Goal: Contribute content

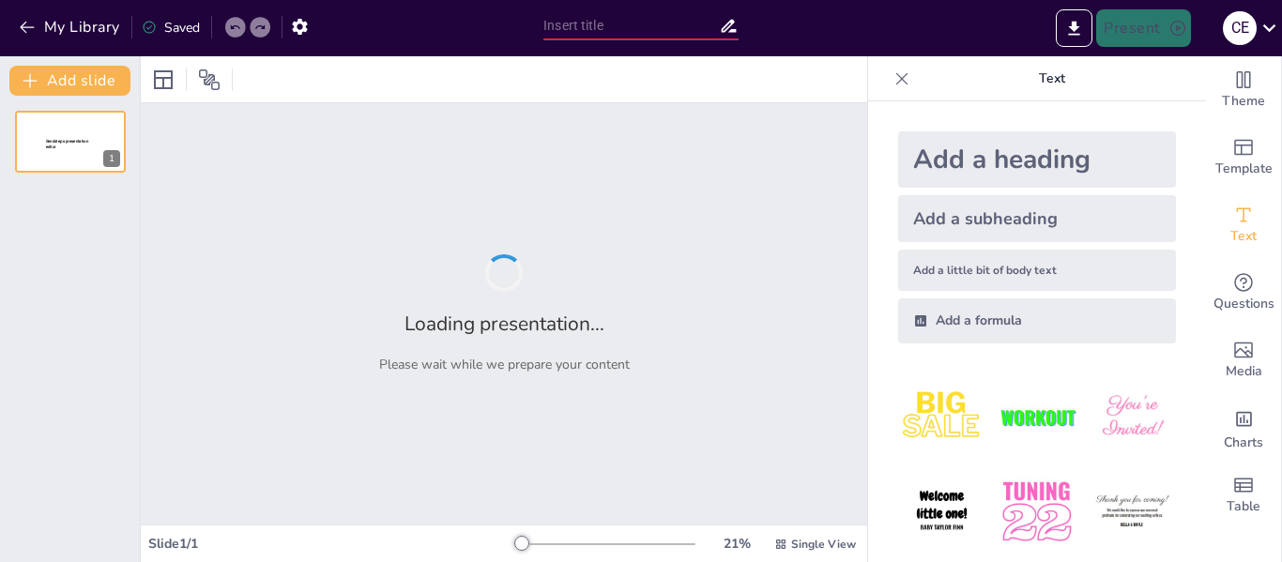
type input "Desarrollo Sostenible en la Agricultura: Proyectos Llave en Mano para Especias …"
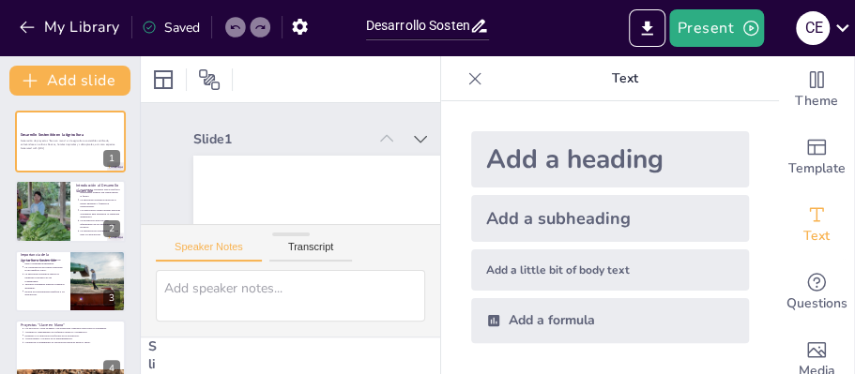
drag, startPoint x: 1242, startPoint y: 11, endPoint x: 518, endPoint y: 117, distance: 731.3
click at [518, 117] on div "Add a heading Add a subheading Add a little bit of body text Add a formula" at bounding box center [610, 237] width 308 height 242
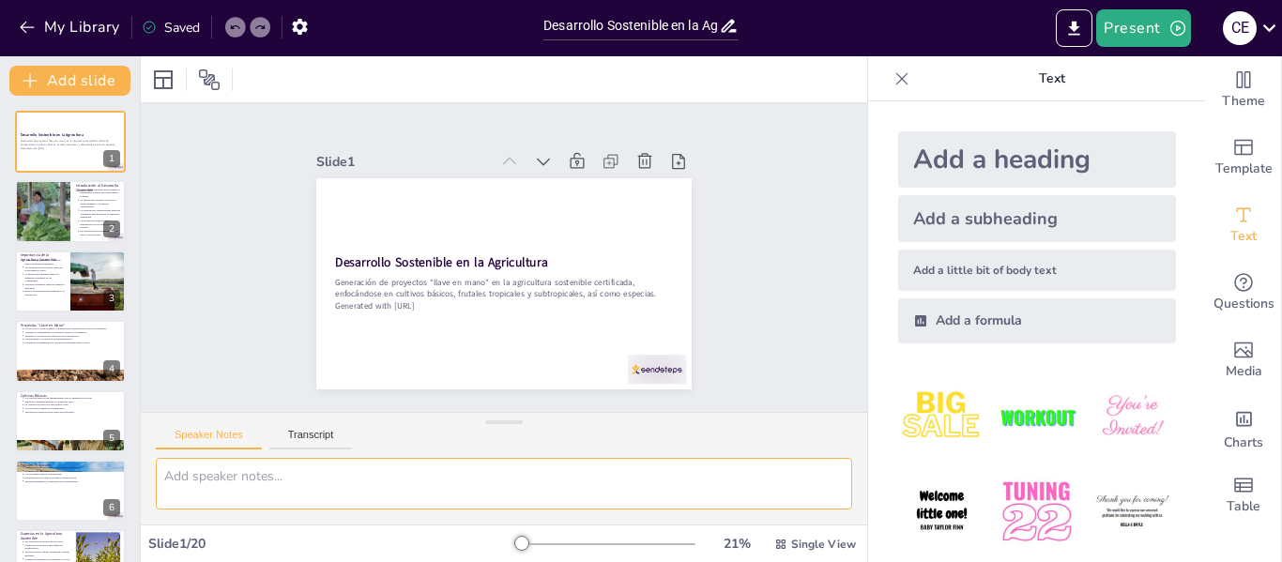
drag, startPoint x: 809, startPoint y: 3, endPoint x: 794, endPoint y: 495, distance: 492.0
click at [794, 495] on textarea at bounding box center [504, 484] width 696 height 52
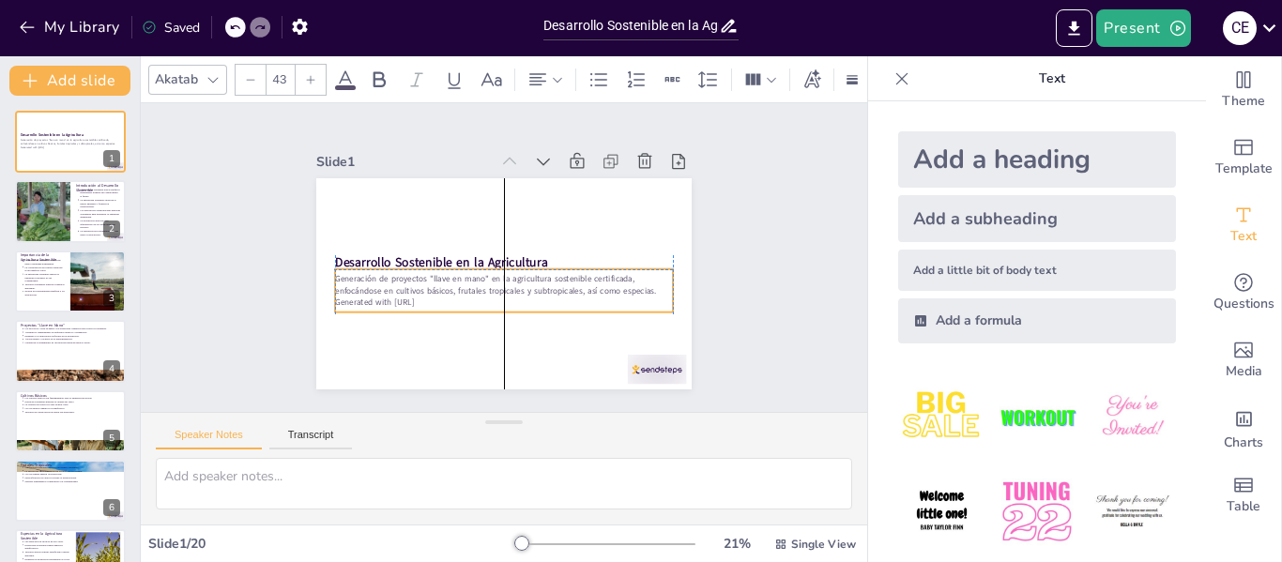
click at [367, 282] on p "Generación de proyectos "llave en mano" en la agricultura sostenible certificad…" at bounding box center [484, 276] width 244 height 267
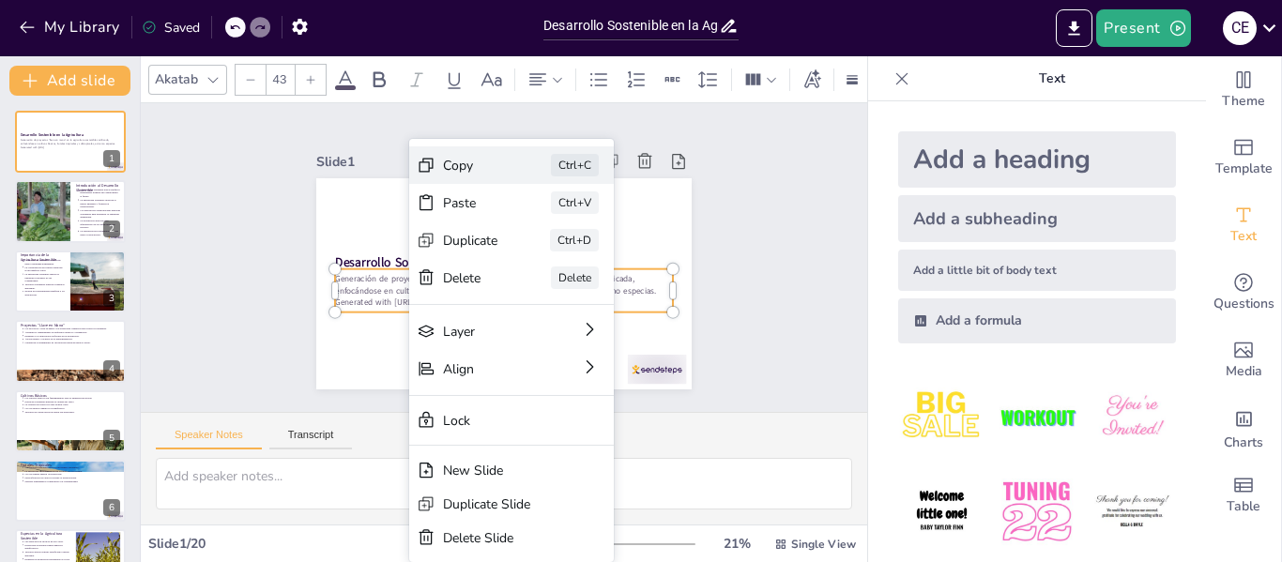
click at [539, 265] on div "Copy Ctrl+C" at bounding box center [642, 314] width 206 height 99
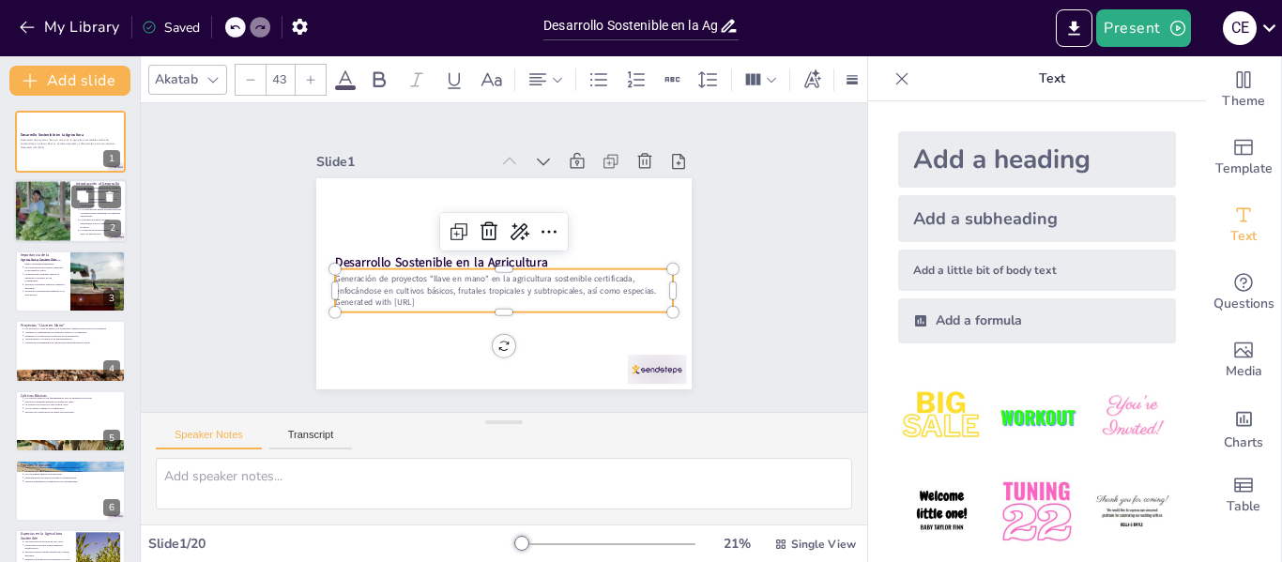
click at [90, 224] on p "La producción agrícola debe equilibrarse con la conservación de recursos." at bounding box center [101, 224] width 41 height 10
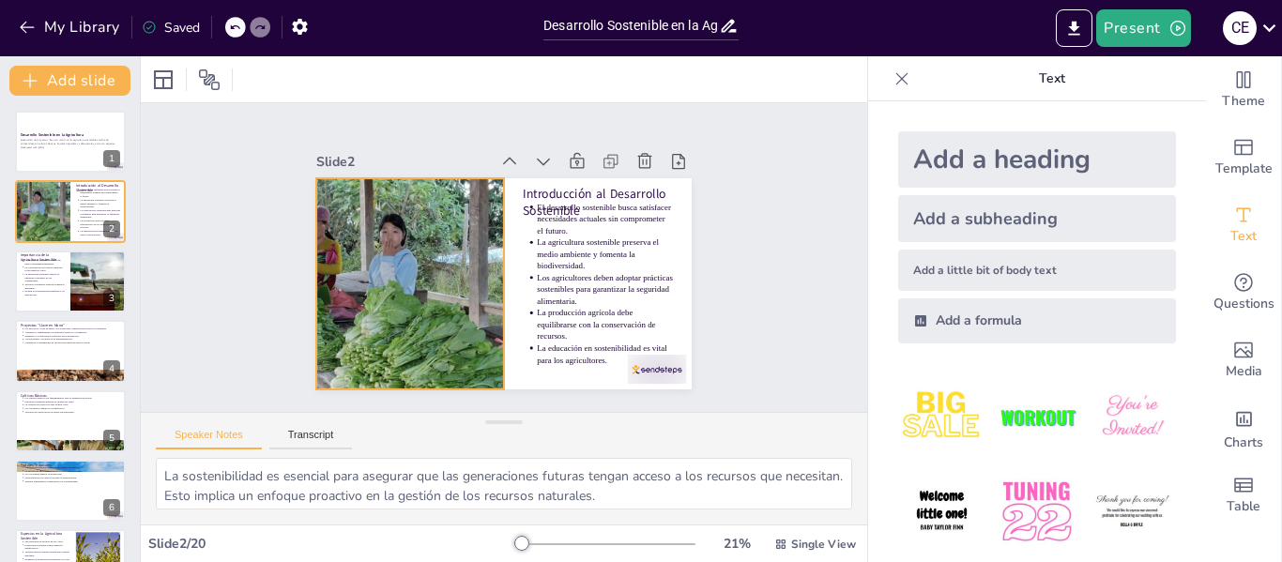
click at [400, 271] on div at bounding box center [407, 242] width 703 height 467
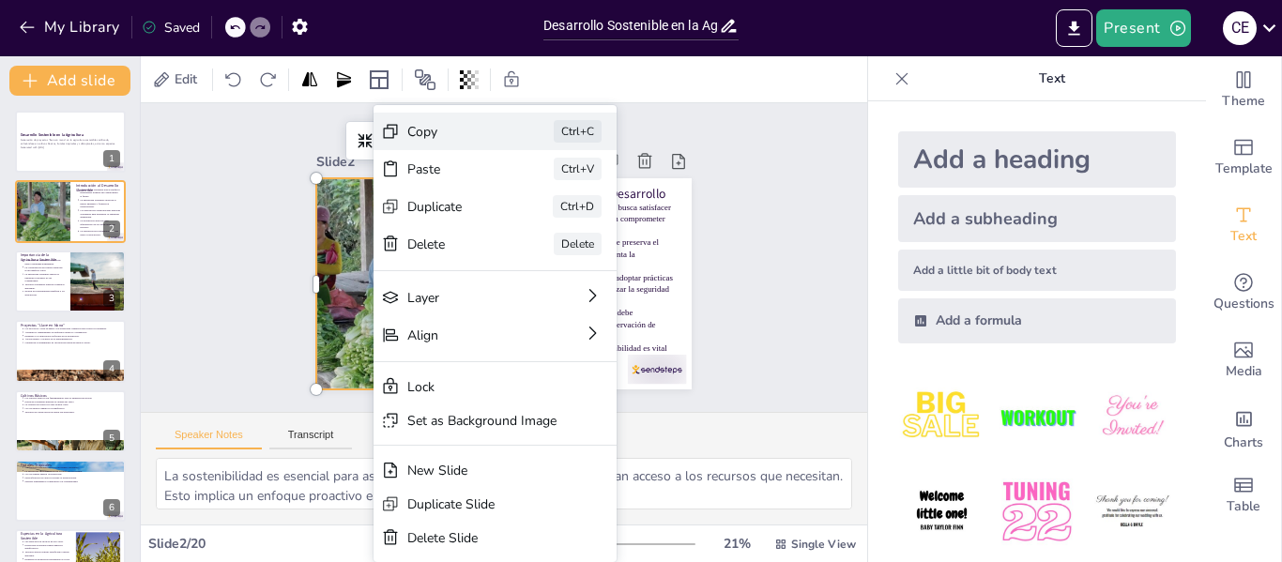
click at [548, 258] on div "Copy" at bounding box center [591, 292] width 86 height 69
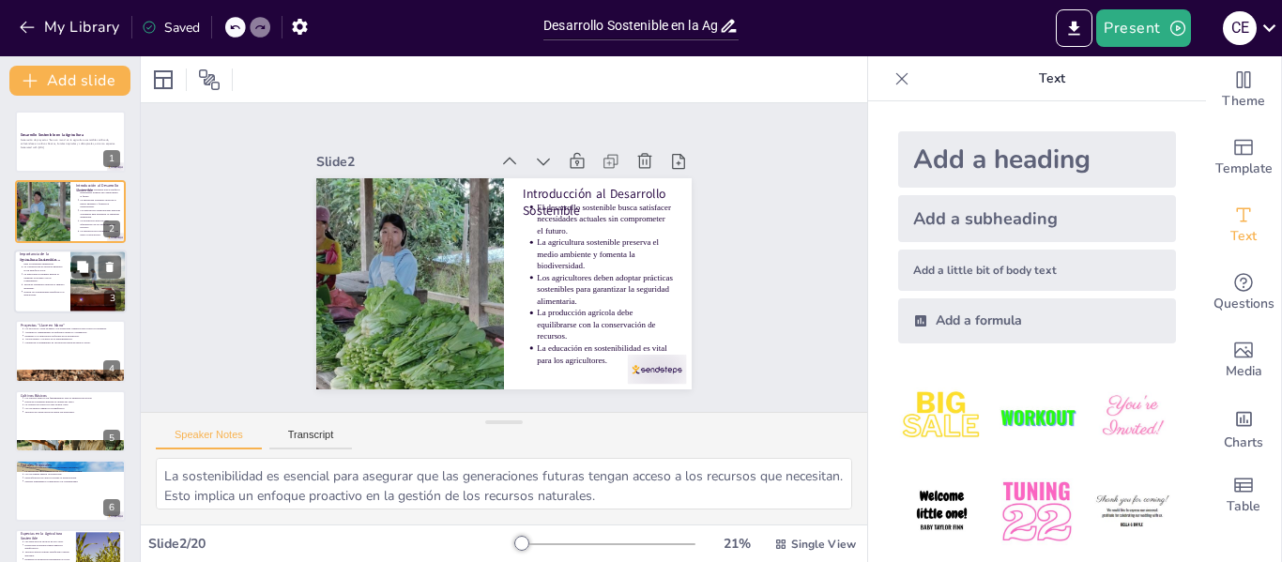
click at [111, 285] on div at bounding box center [99, 282] width 96 height 64
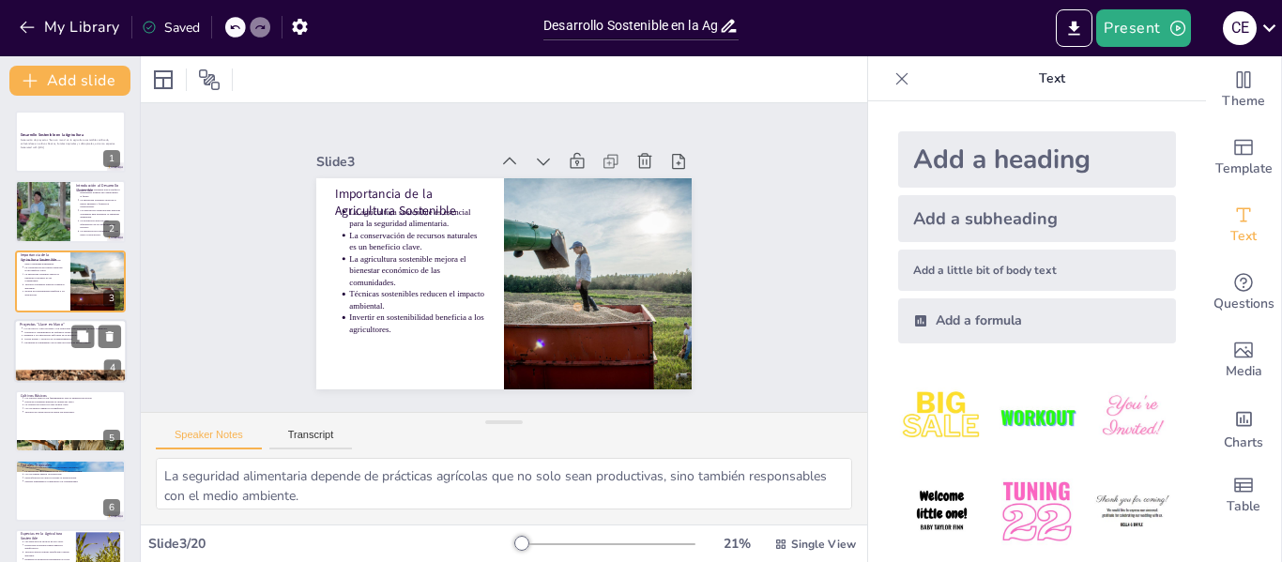
click at [97, 358] on div at bounding box center [70, 351] width 113 height 64
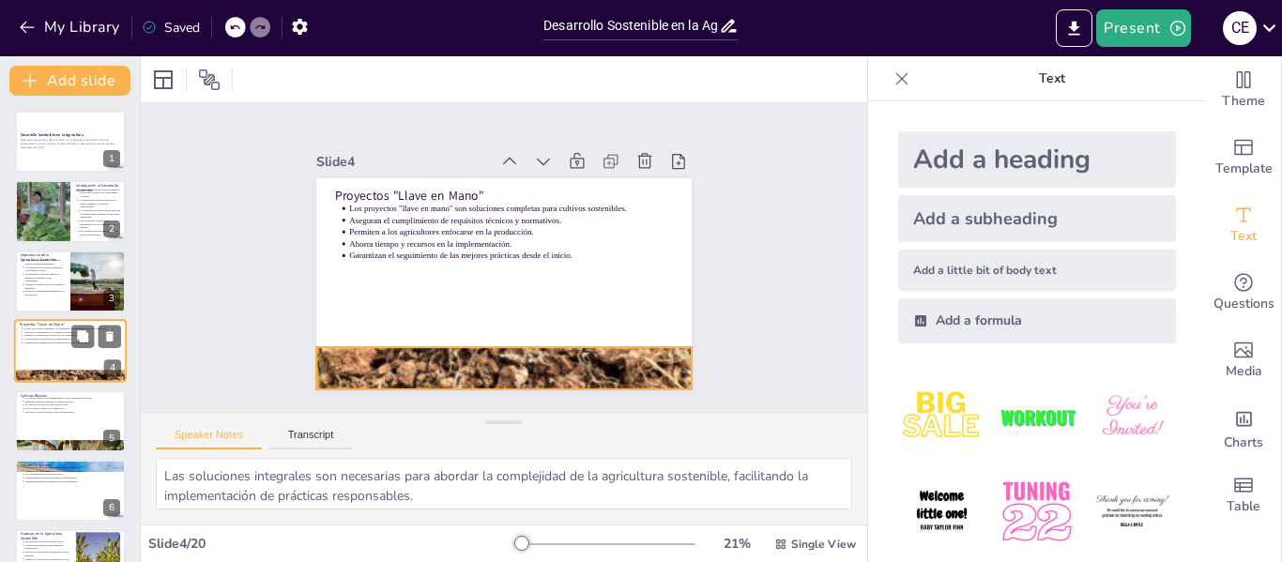
scroll to position [23, 0]
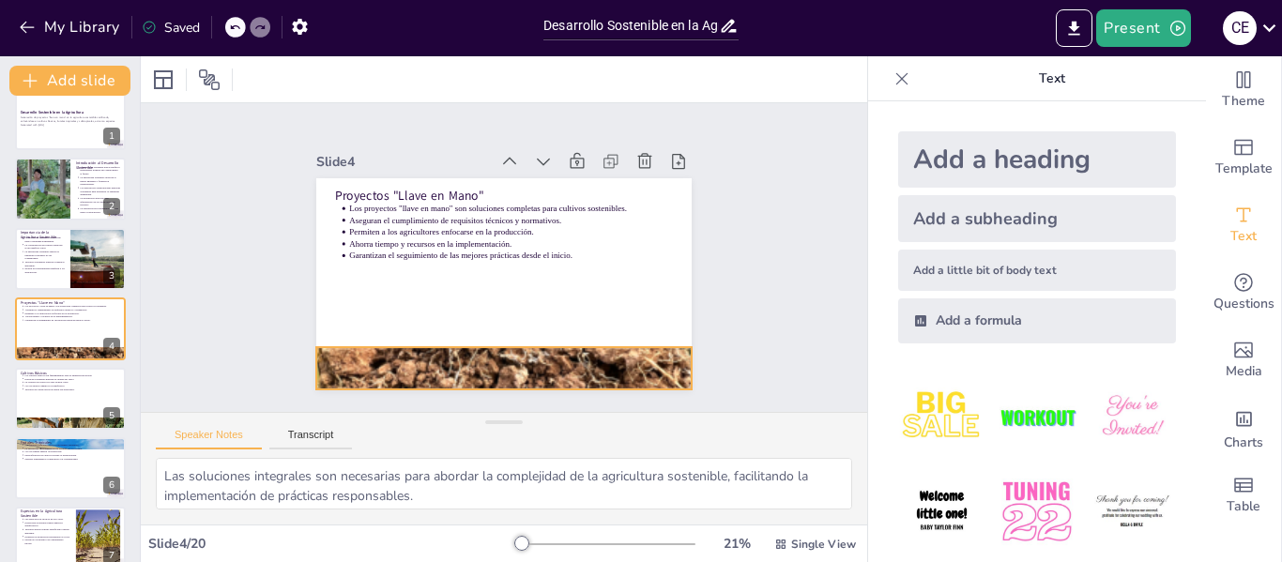
click at [415, 365] on div at bounding box center [439, 347] width 597 height 625
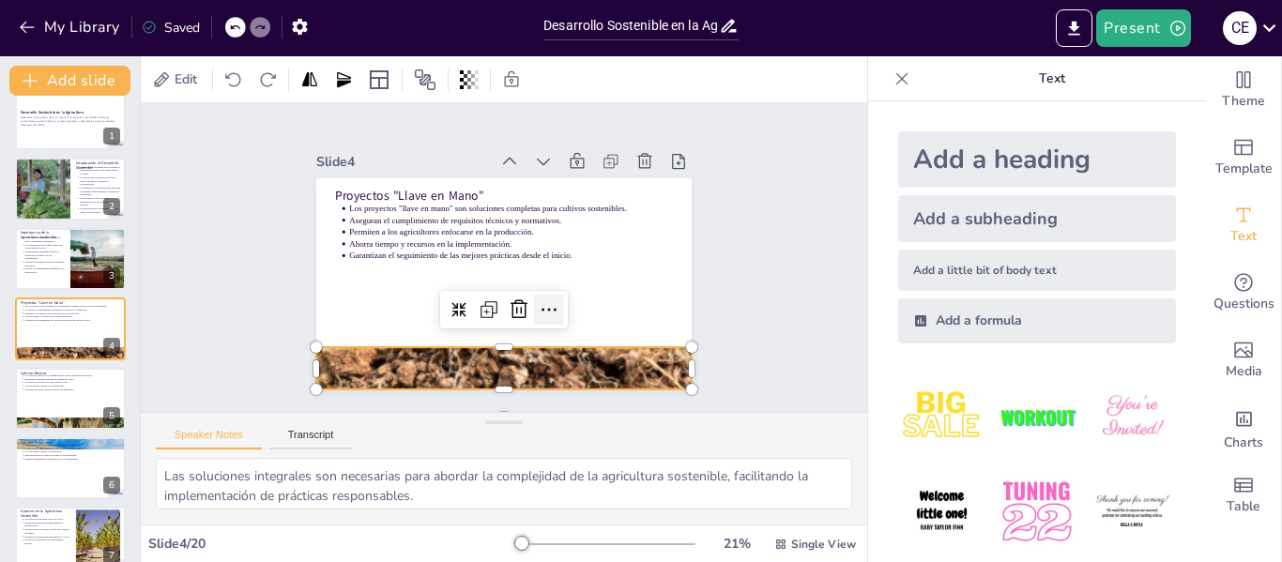
click at [497, 307] on icon at bounding box center [481, 322] width 31 height 31
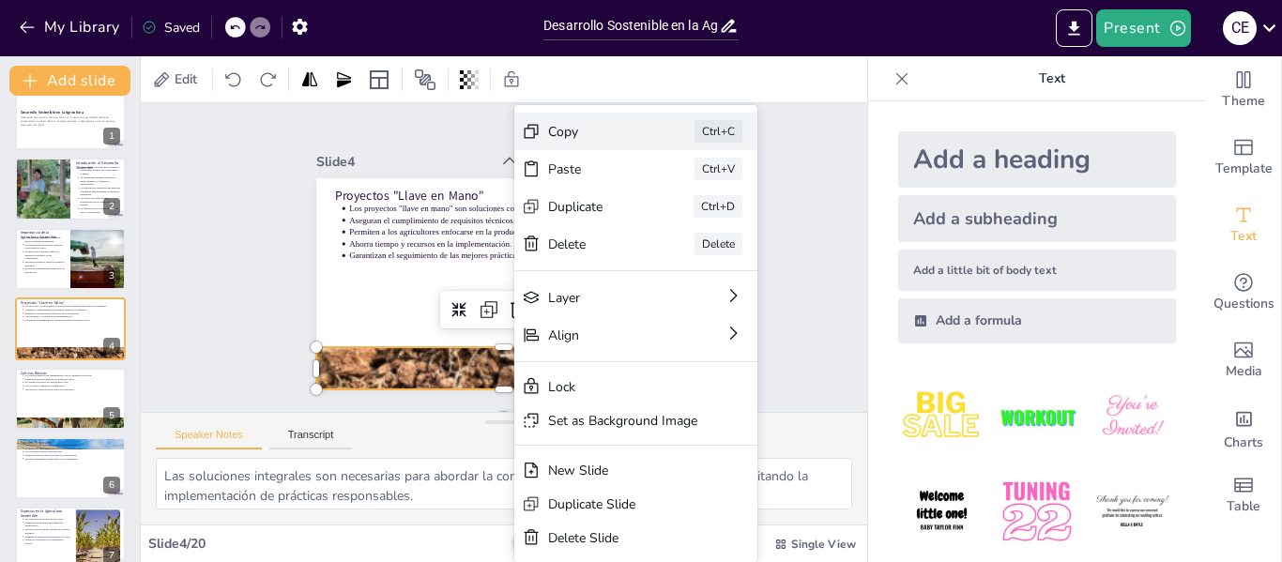
click at [587, 423] on div "Copy" at bounding box center [597, 470] width 46 height 95
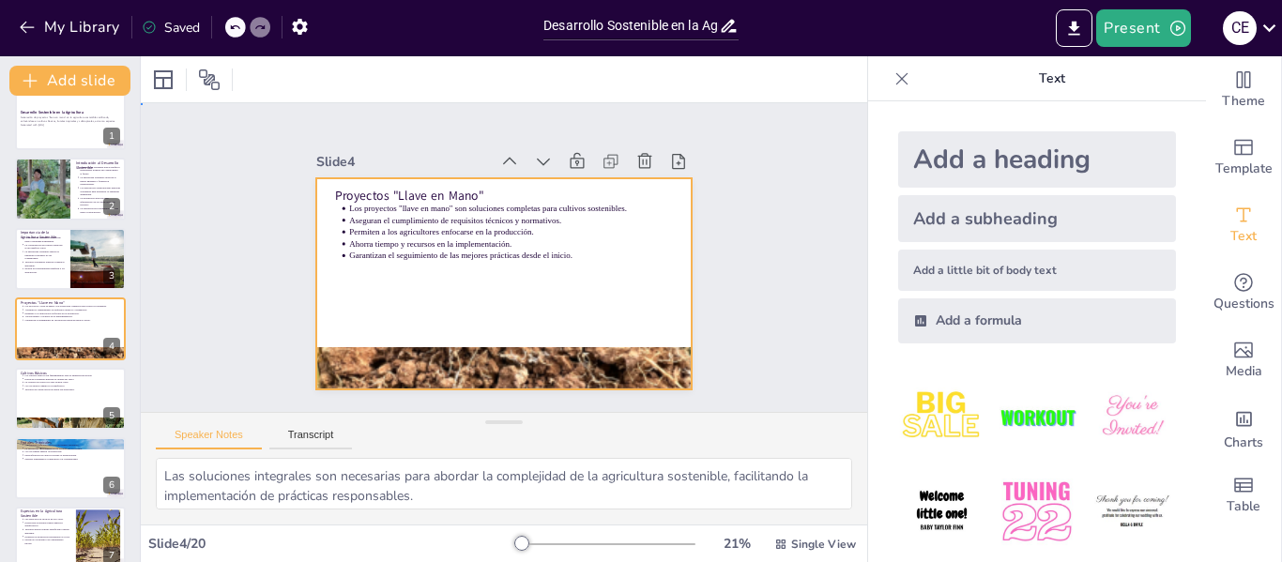
click at [498, 274] on div at bounding box center [478, 254] width 250 height 395
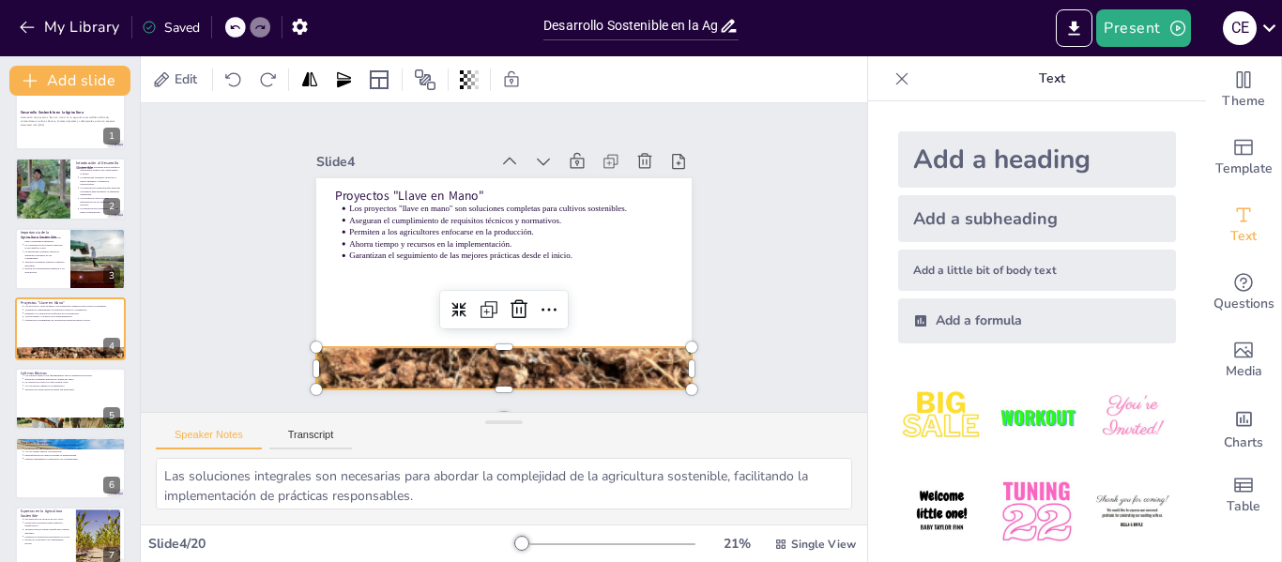
click at [476, 354] on div at bounding box center [604, 303] width 609 height 546
click at [472, 298] on icon at bounding box center [464, 290] width 16 height 16
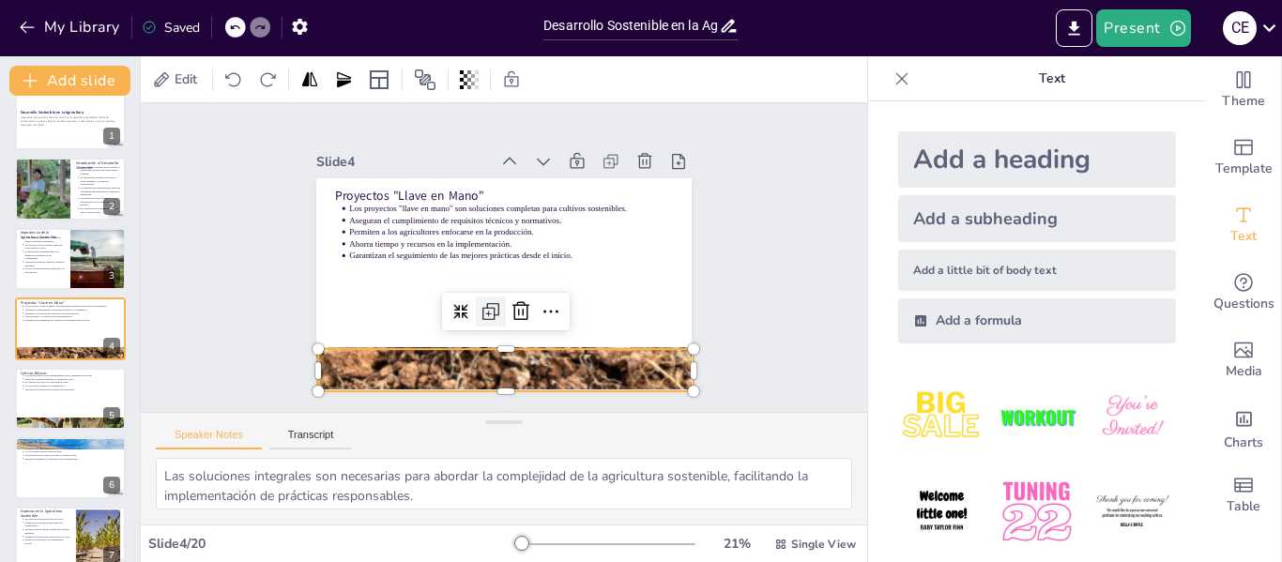
click at [480, 235] on icon at bounding box center [464, 219] width 31 height 31
click at [480, 306] on icon at bounding box center [476, 307] width 28 height 28
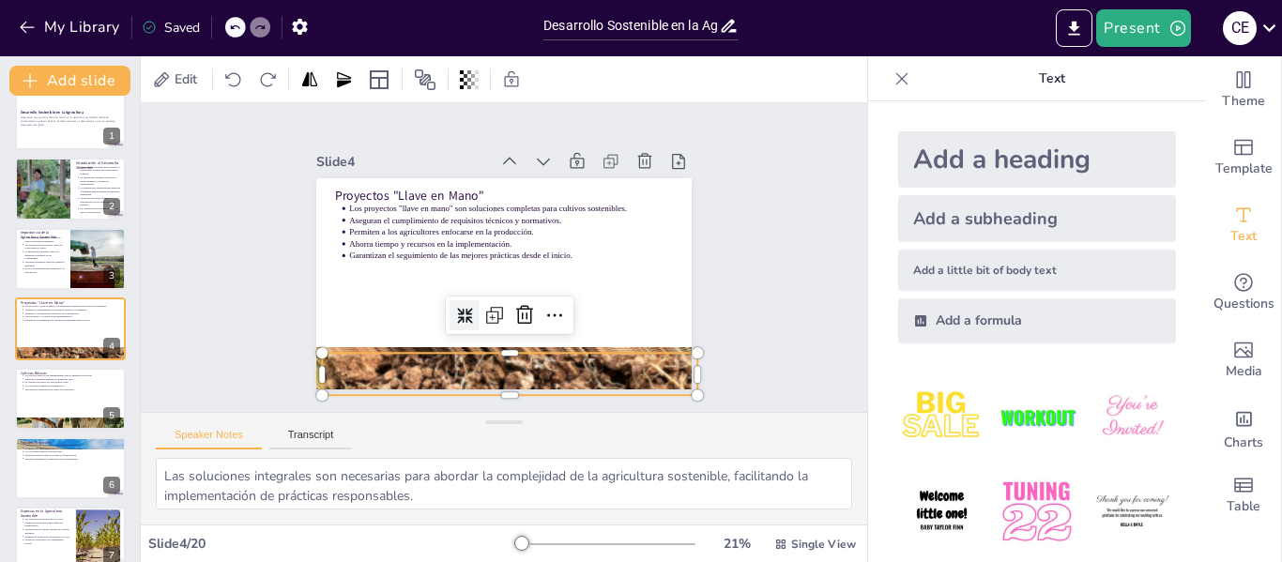
click at [449, 240] on icon at bounding box center [440, 231] width 18 height 18
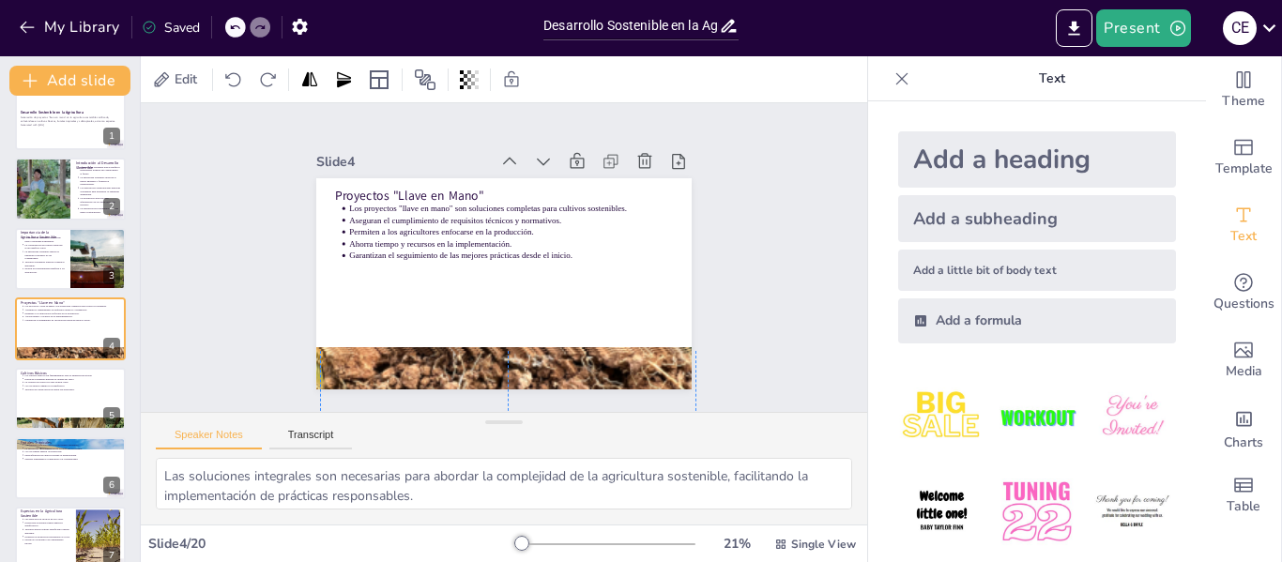
drag, startPoint x: 494, startPoint y: 346, endPoint x: 499, endPoint y: 439, distance: 93.1
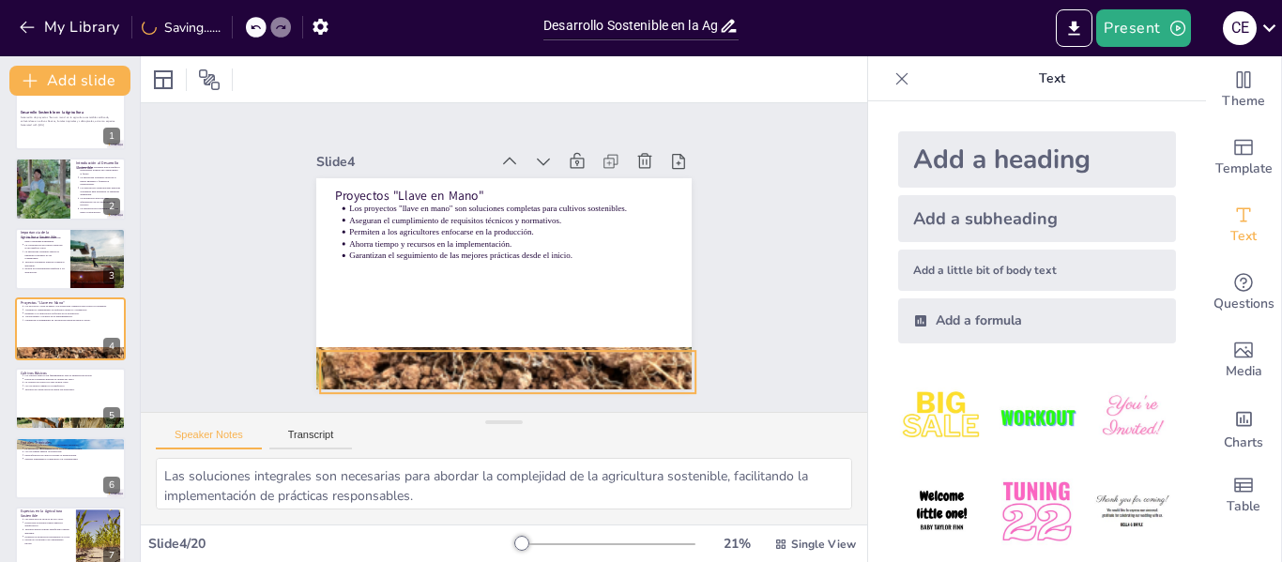
click at [482, 373] on div at bounding box center [461, 363] width 546 height 609
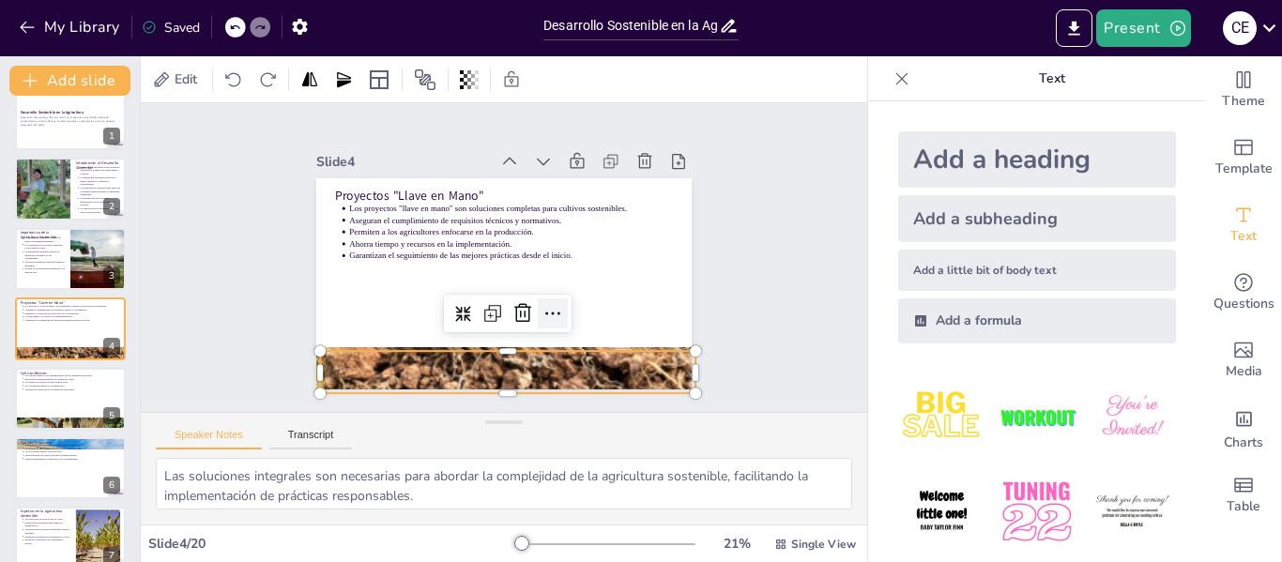
click at [526, 326] on icon at bounding box center [518, 330] width 14 height 9
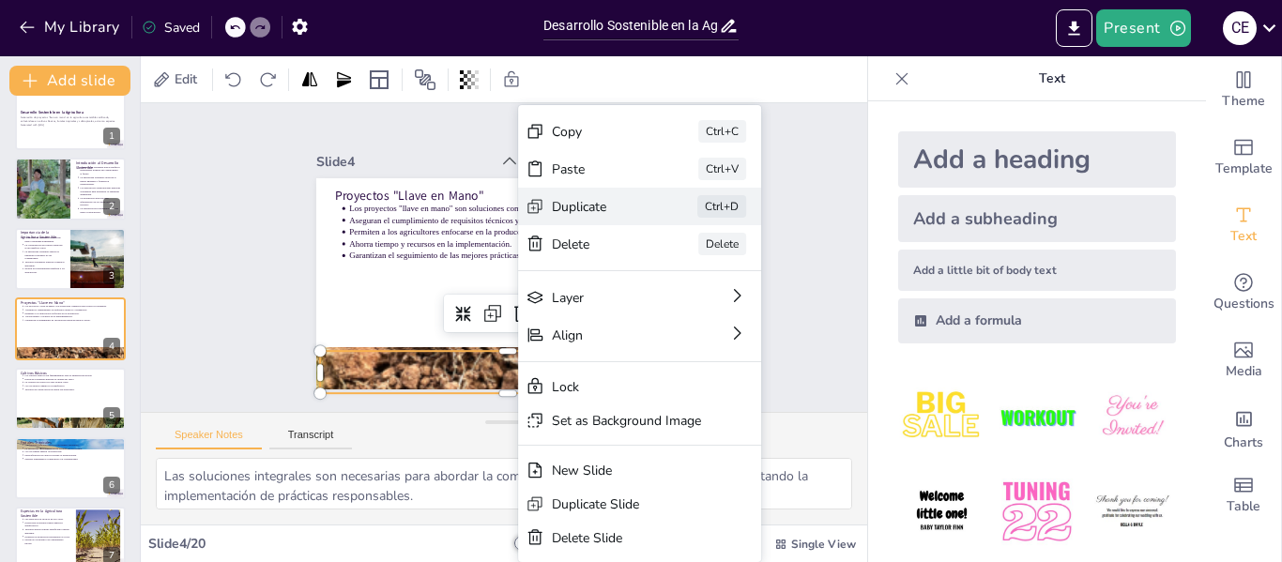
click at [461, 447] on div "Duplicate" at bounding box center [452, 493] width 18 height 93
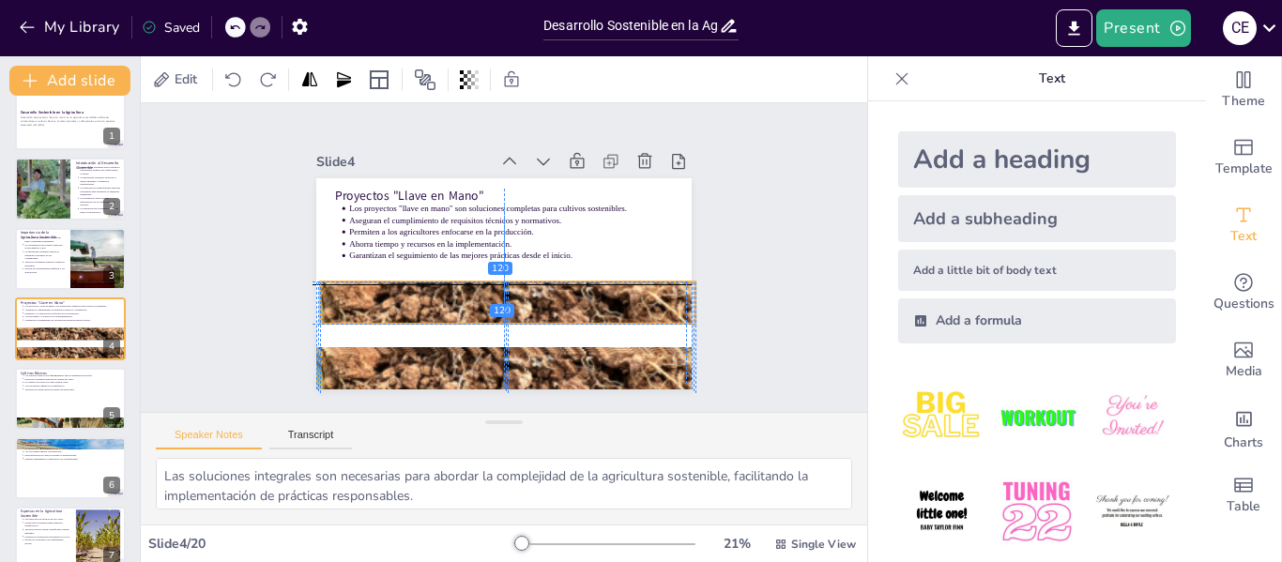
drag, startPoint x: 519, startPoint y: 370, endPoint x: 510, endPoint y: 299, distance: 71.0
click at [510, 299] on div at bounding box center [504, 213] width 425 height 536
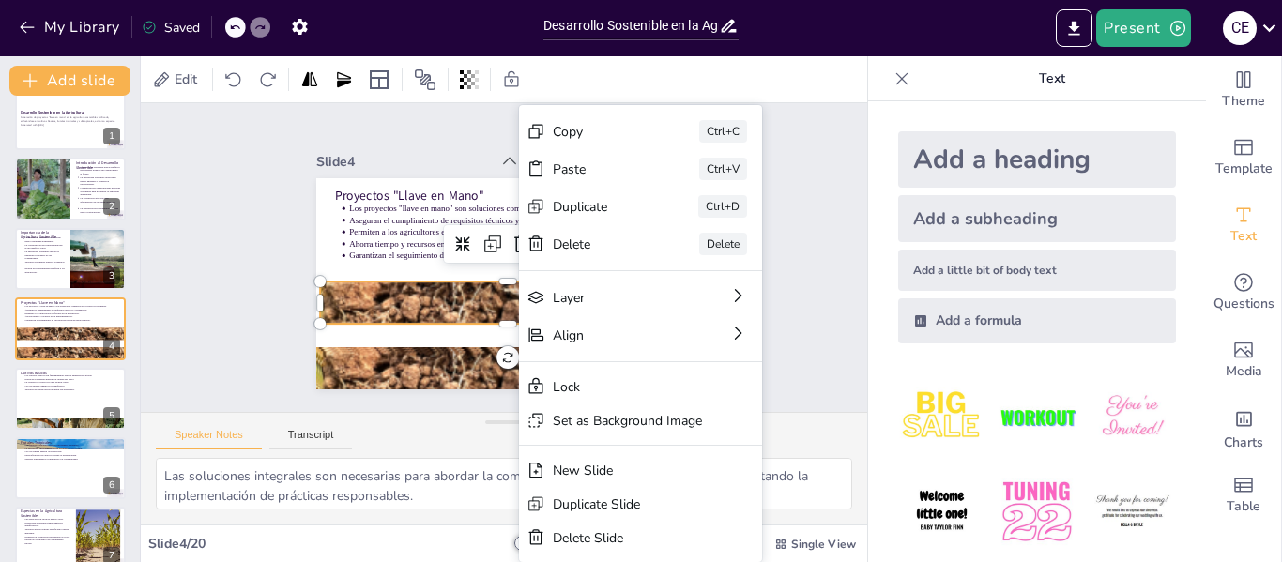
click at [465, 302] on div at bounding box center [498, 302] width 471 height 567
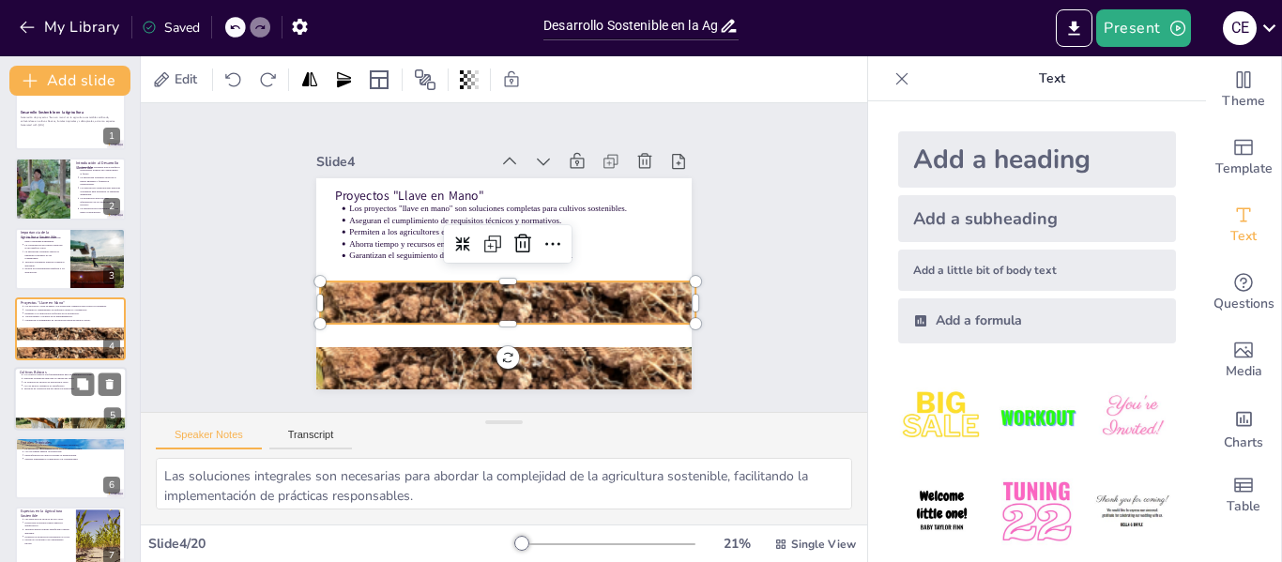
click at [47, 423] on div at bounding box center [70, 424] width 113 height 75
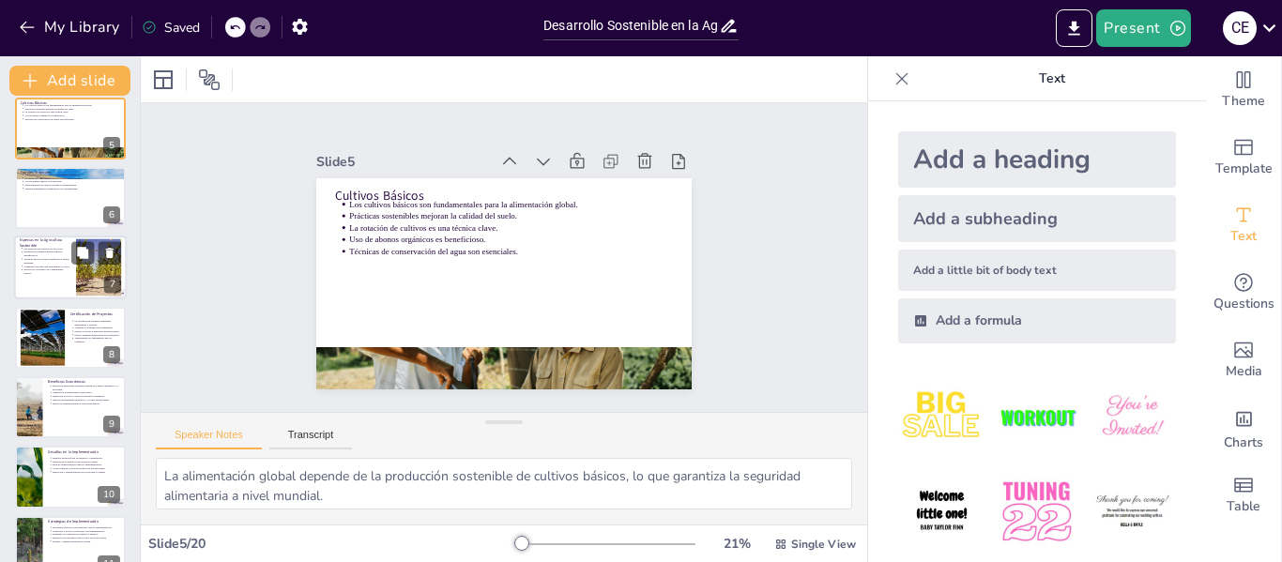
scroll to position [289, 0]
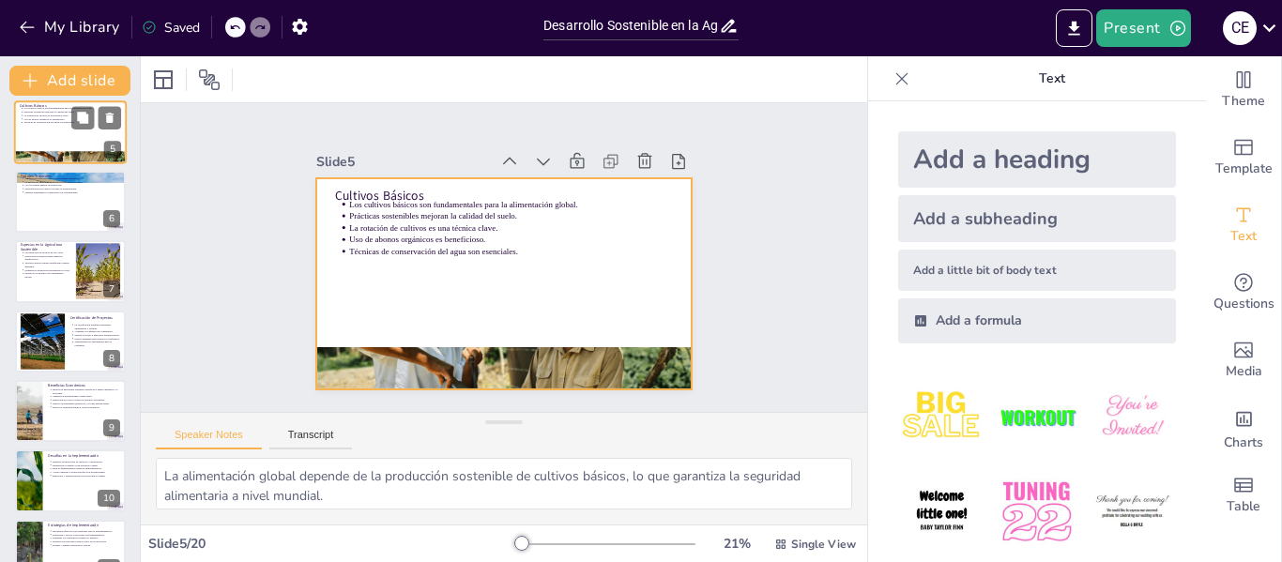
click at [89, 150] on div at bounding box center [70, 132] width 113 height 64
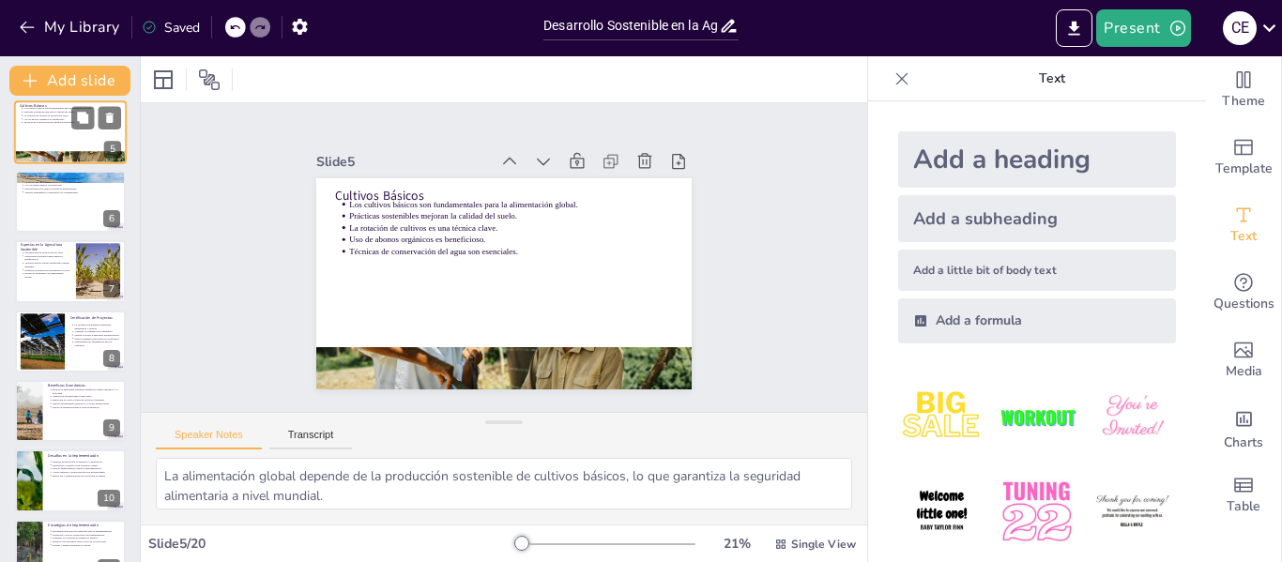
scroll to position [92, 0]
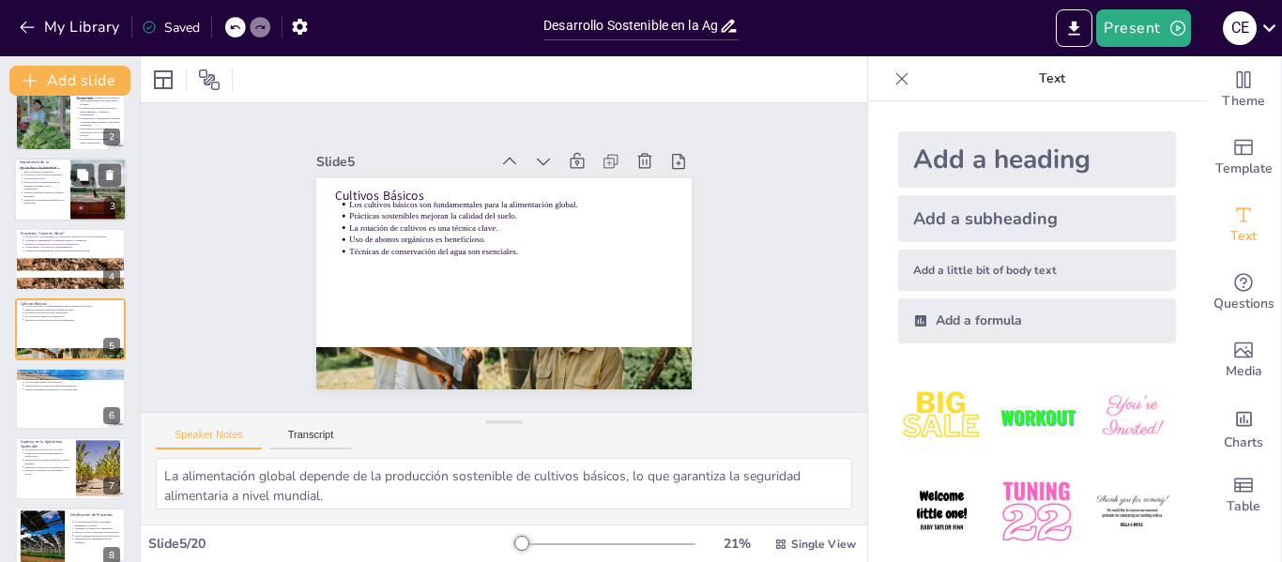
click at [97, 173] on div at bounding box center [96, 174] width 50 height 23
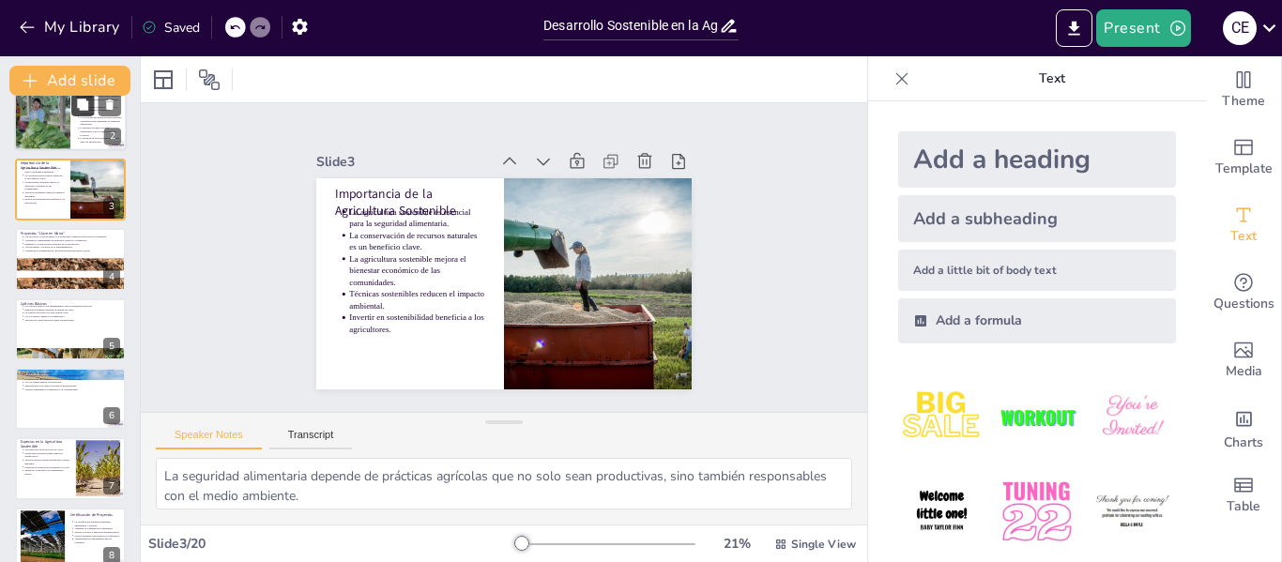
scroll to position [0, 0]
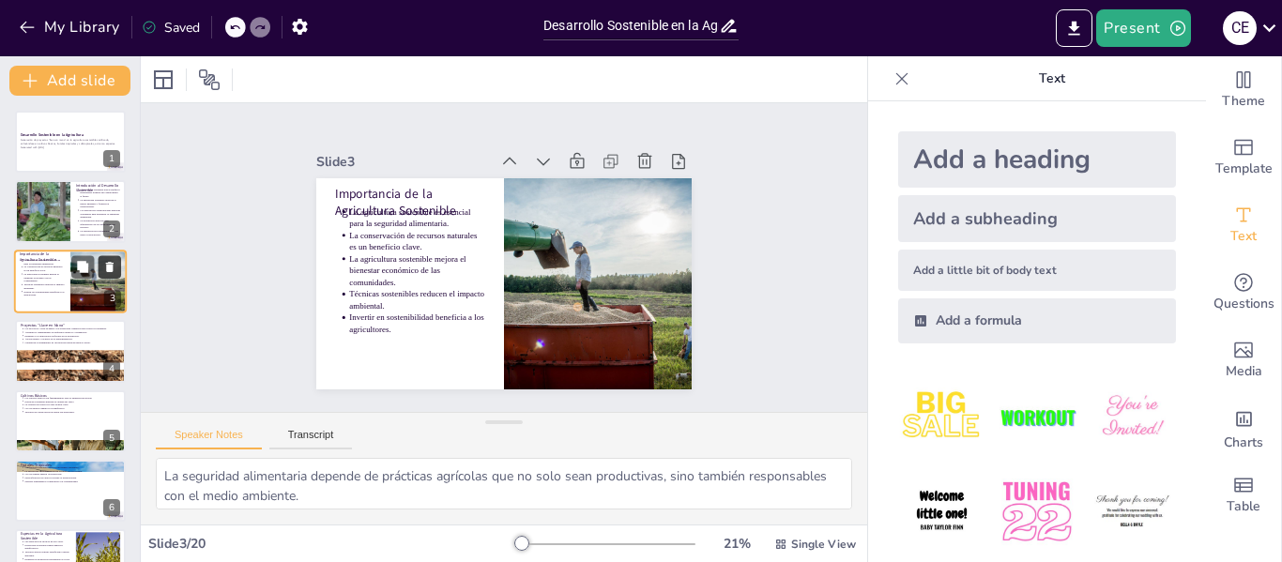
click at [99, 273] on button at bounding box center [110, 266] width 23 height 23
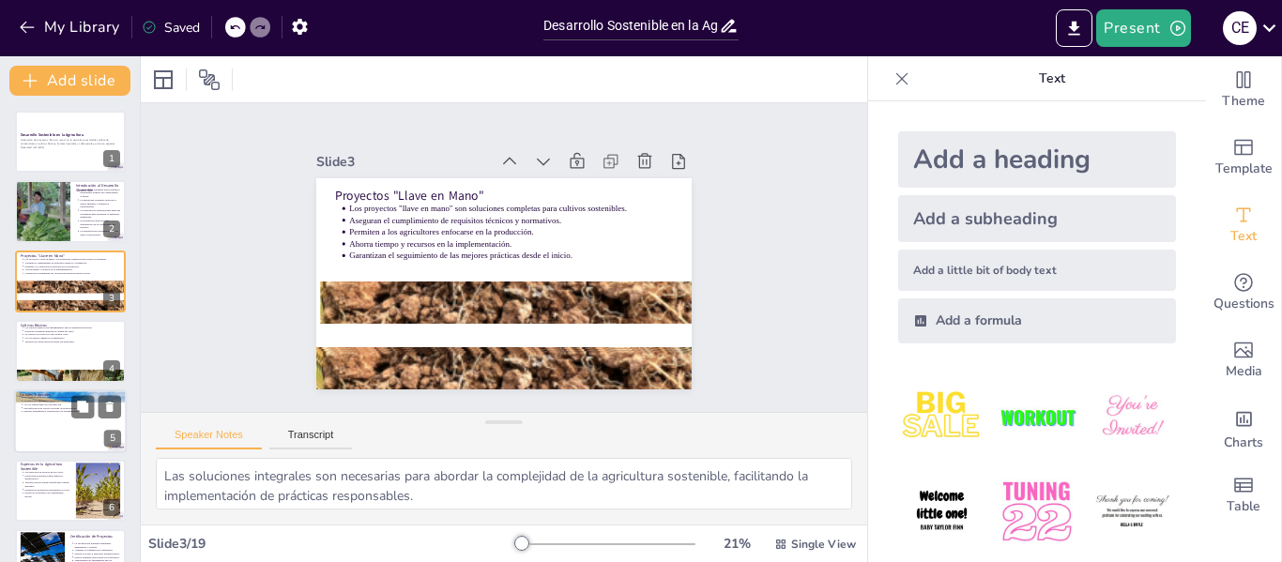
click at [73, 373] on div at bounding box center [70, 377] width 111 height 74
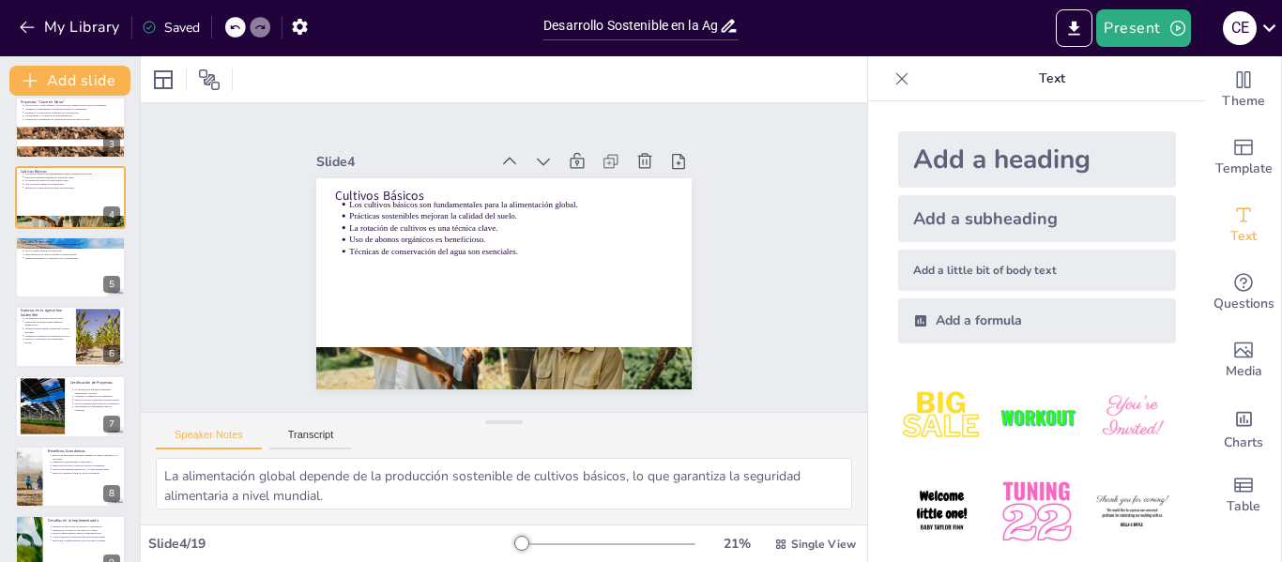
scroll to position [180, 0]
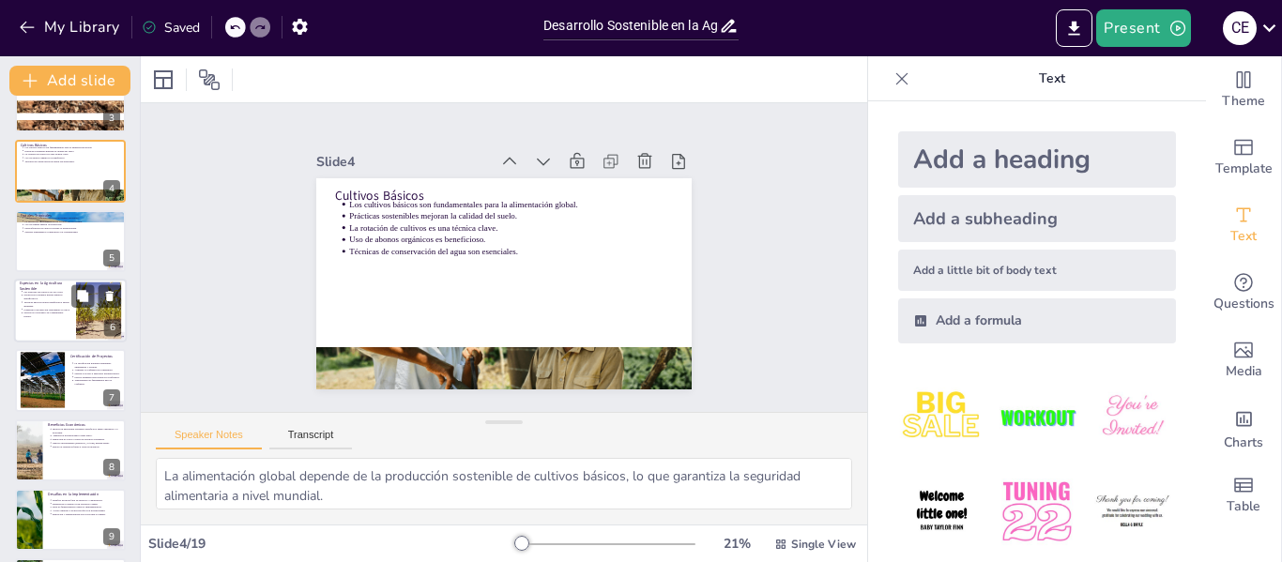
click at [95, 303] on div at bounding box center [96, 295] width 50 height 23
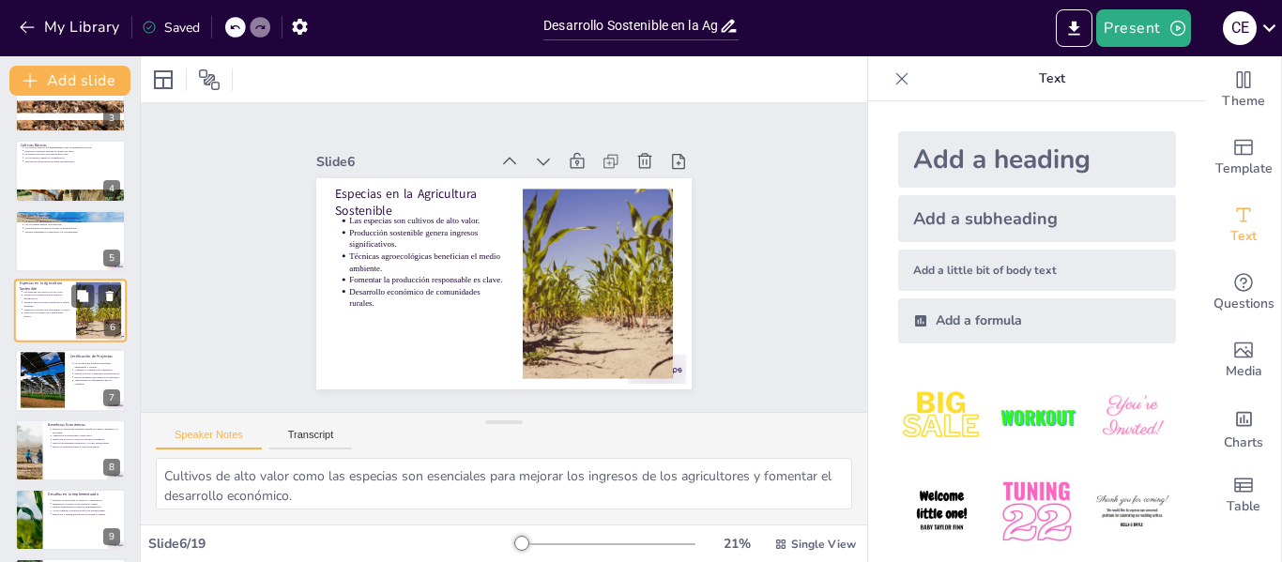
scroll to position [162, 0]
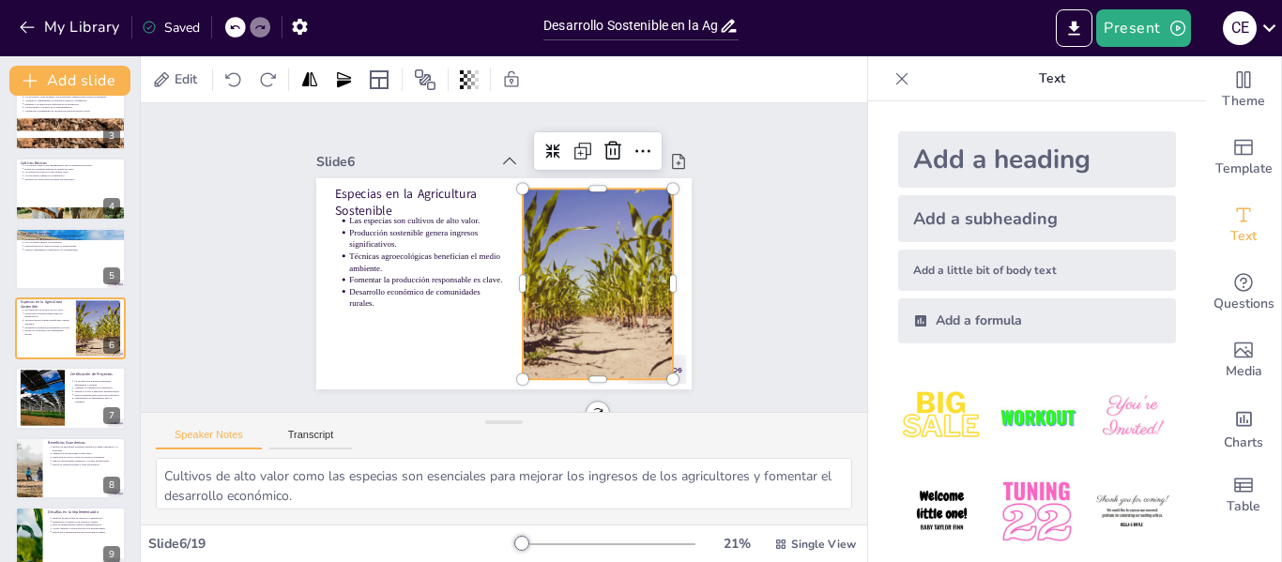
click at [611, 310] on div at bounding box center [585, 311] width 330 height 269
click at [61, 389] on div at bounding box center [41, 398] width 85 height 57
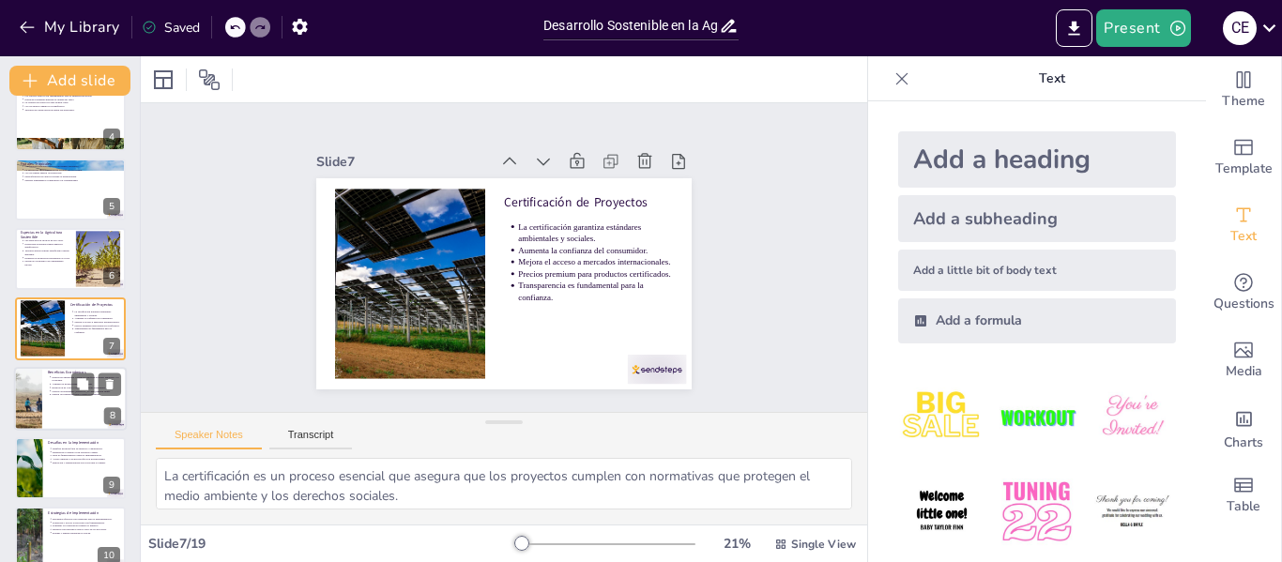
click at [31, 412] on div at bounding box center [29, 399] width 170 height 64
type textarea "La inversión en prácticas sostenibles es crucial para crear un futuro más prósp…"
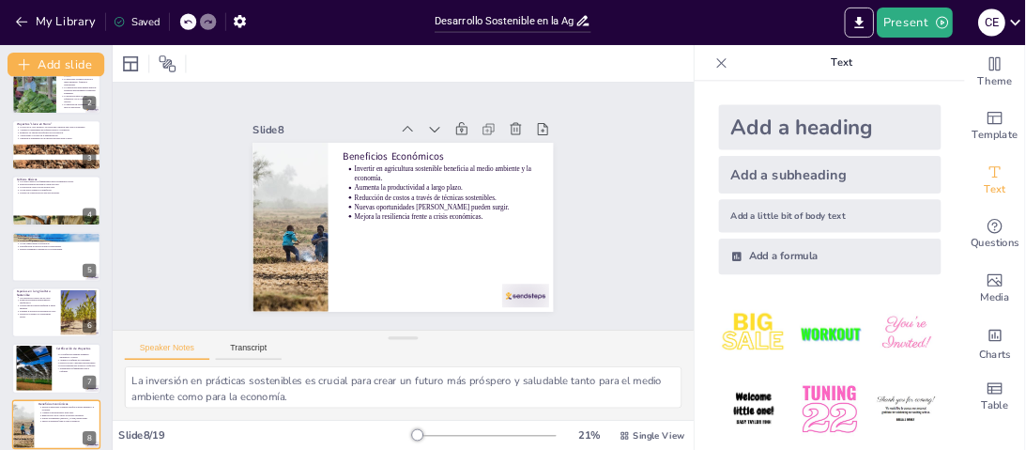
scroll to position [0, 0]
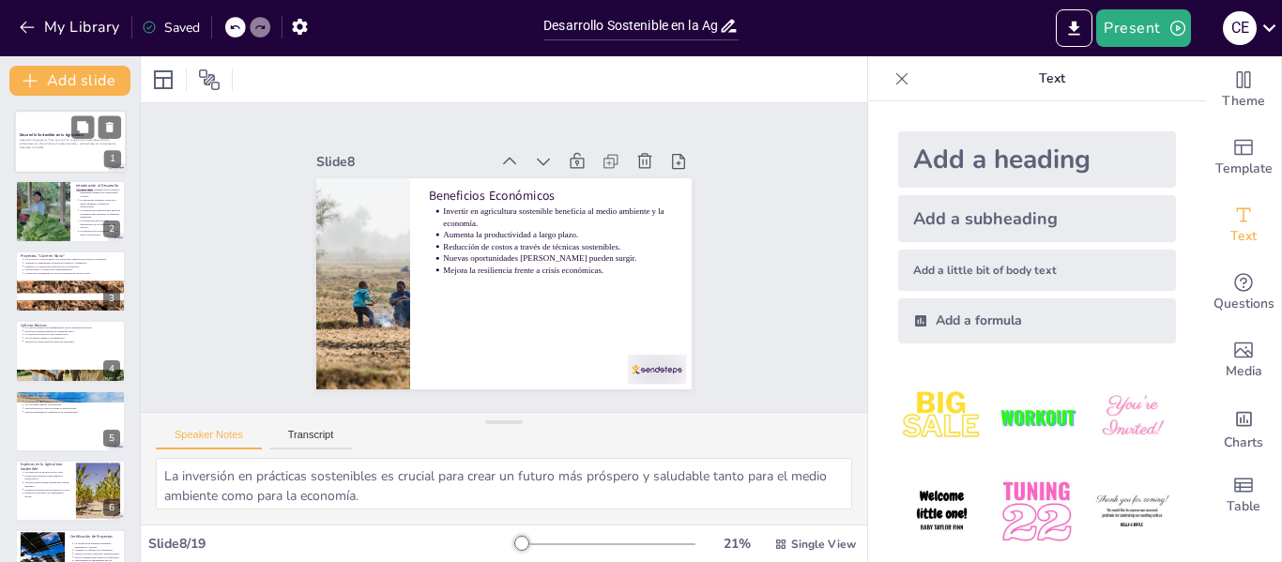
click at [68, 143] on p "Generación de proyectos "llave en mano" en la agricultura sostenible certificad…" at bounding box center [70, 143] width 101 height 8
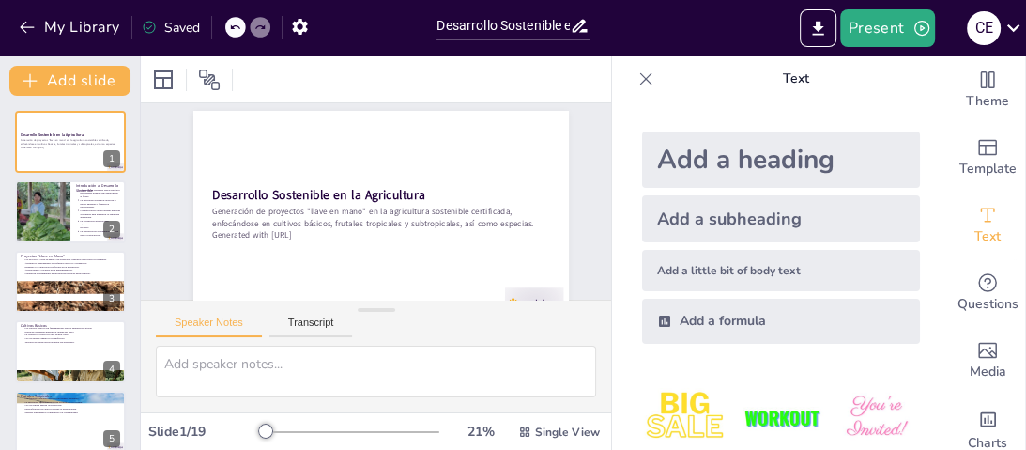
scroll to position [57, 0]
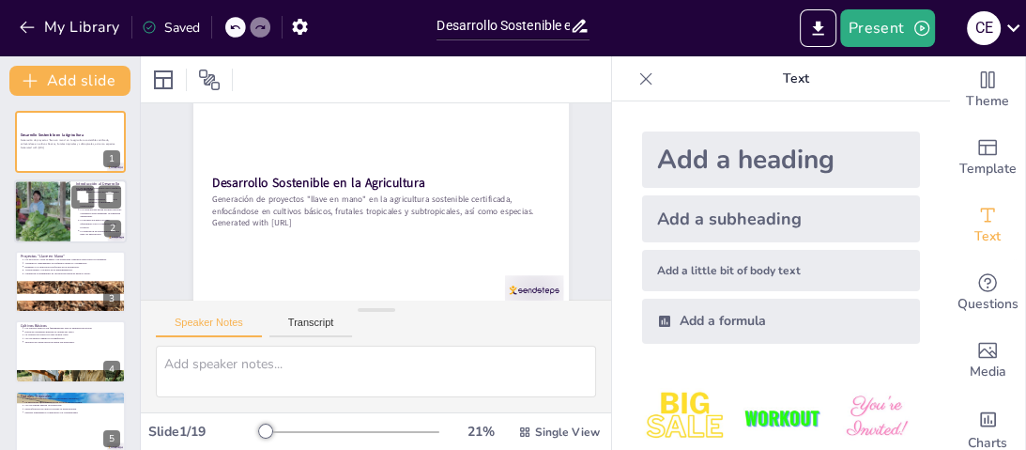
click at [70, 207] on div at bounding box center [43, 212] width 204 height 64
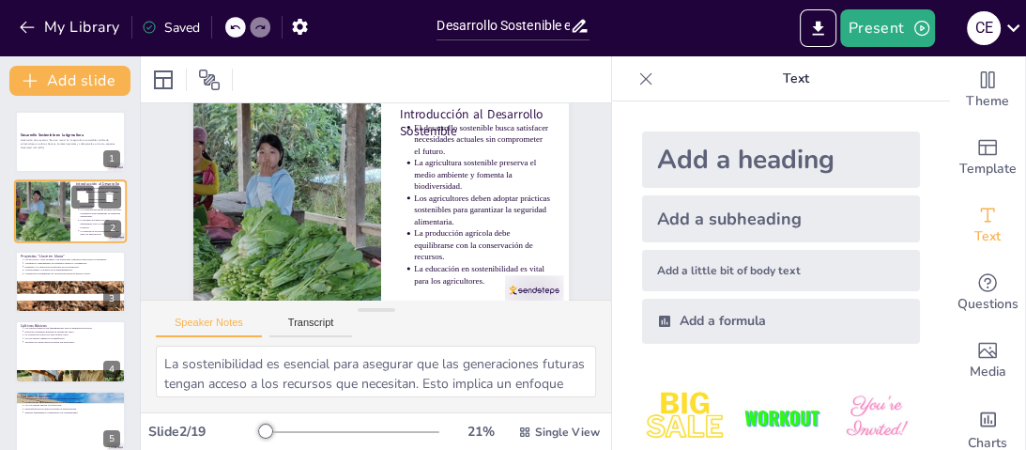
scroll to position [0, 0]
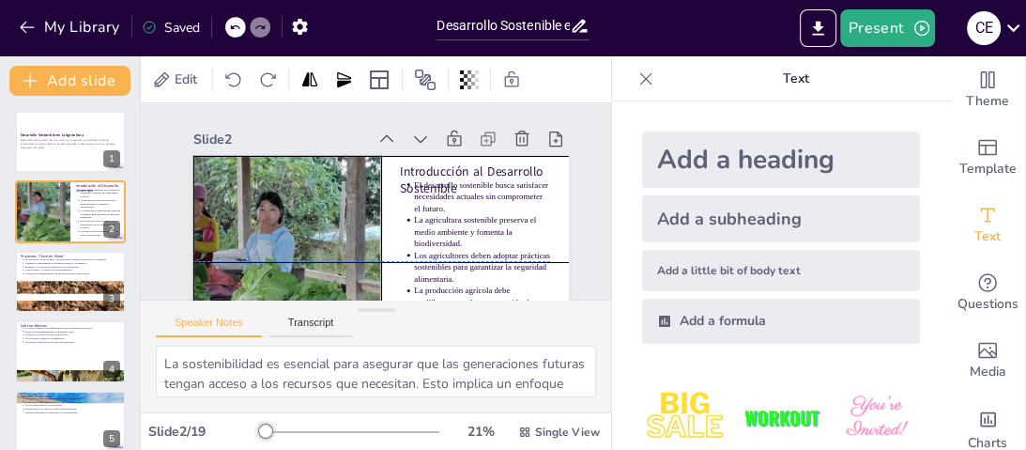
drag, startPoint x: 269, startPoint y: 275, endPoint x: 548, endPoint y: 222, distance: 283.6
click at [520, 222] on div "Introducción al Desarrollo Sostenible El desarrollo sostenible busca satisfacer…" at bounding box center [357, 160] width 325 height 188
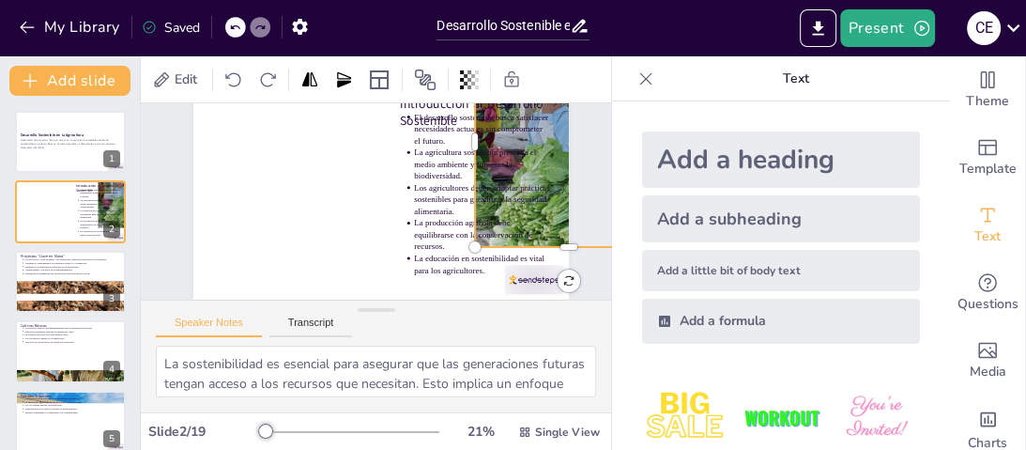
scroll to position [79, 0]
click at [85, 269] on icon at bounding box center [82, 266] width 11 height 11
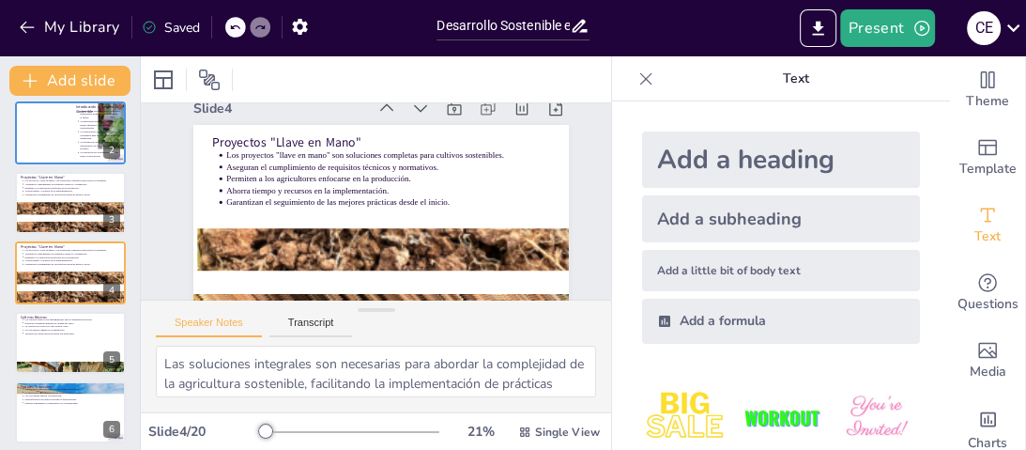
scroll to position [30, 0]
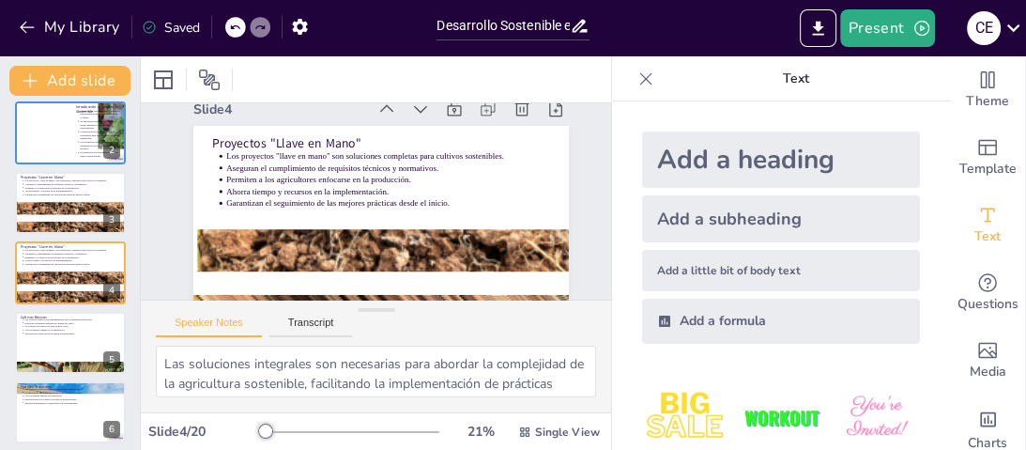
click at [586, 325] on div "Speaker Notes Transcript" at bounding box center [376, 322] width 470 height 45
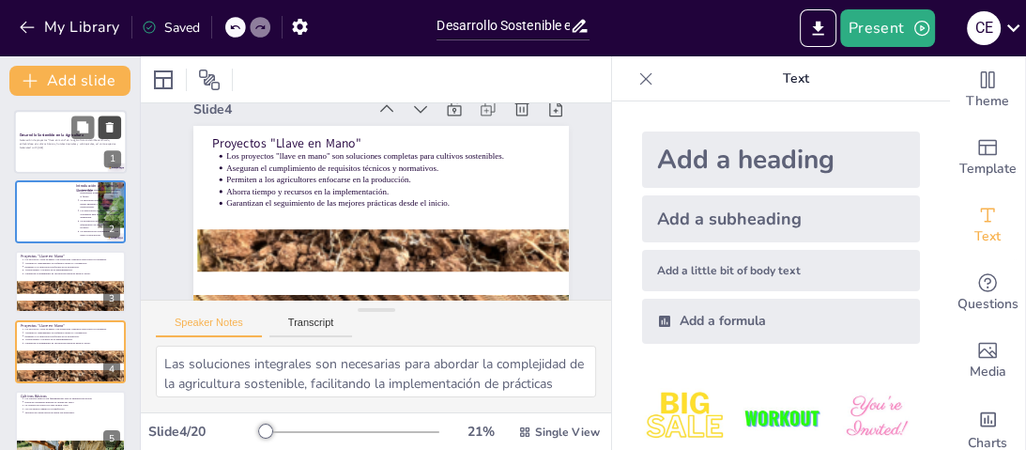
click at [99, 124] on button at bounding box center [110, 126] width 23 height 23
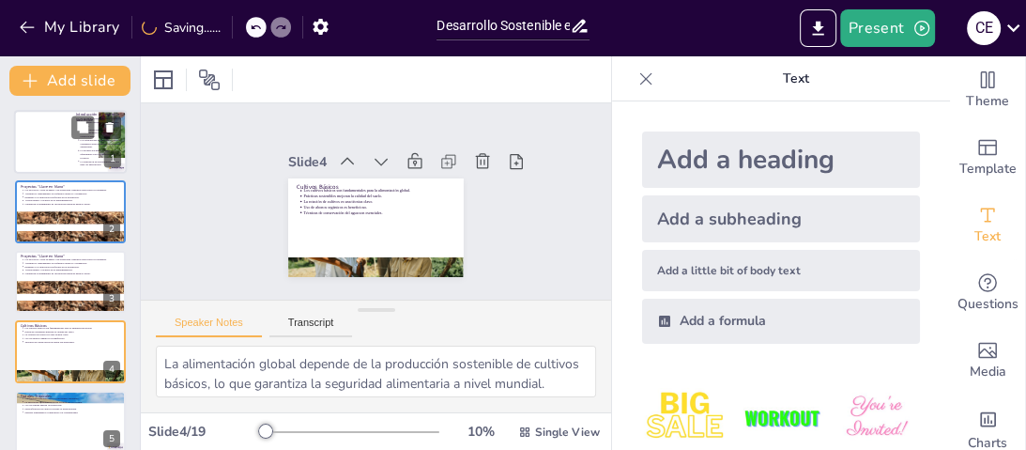
click at [38, 145] on div at bounding box center [70, 142] width 113 height 64
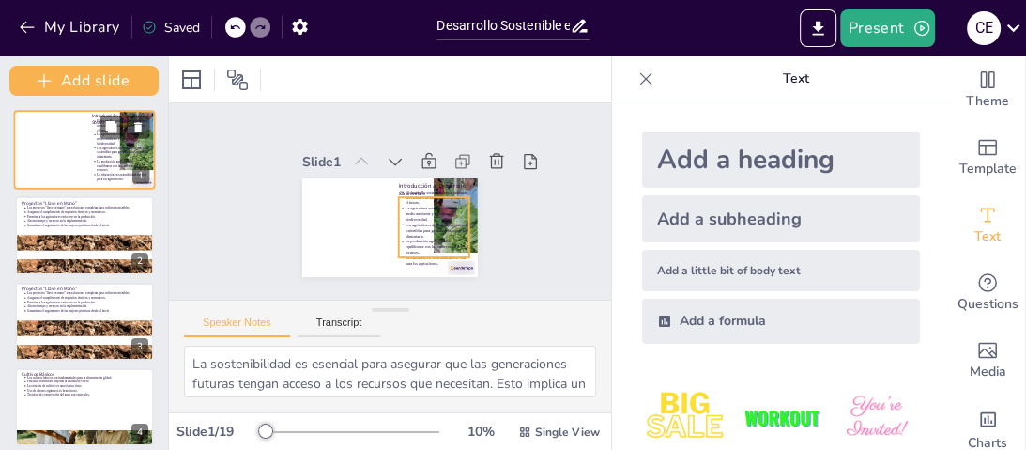
drag, startPoint x: 135, startPoint y: 161, endPoint x: 135, endPoint y: 139, distance: 22.5
click at [135, 139] on div "Add slide Introducción al Desarrollo Sostenible El desarrollo sostenible busca …" at bounding box center [84, 252] width 169 height 393
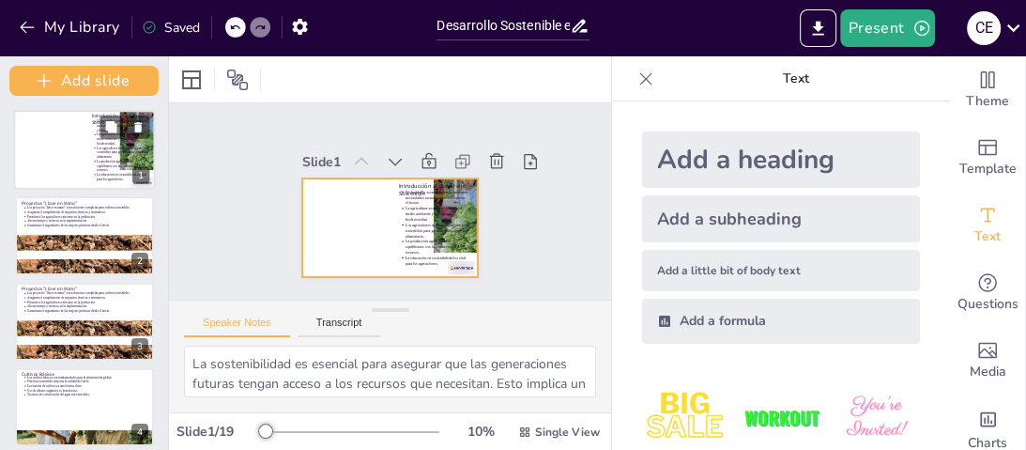
click at [64, 162] on div at bounding box center [85, 150] width 142 height 80
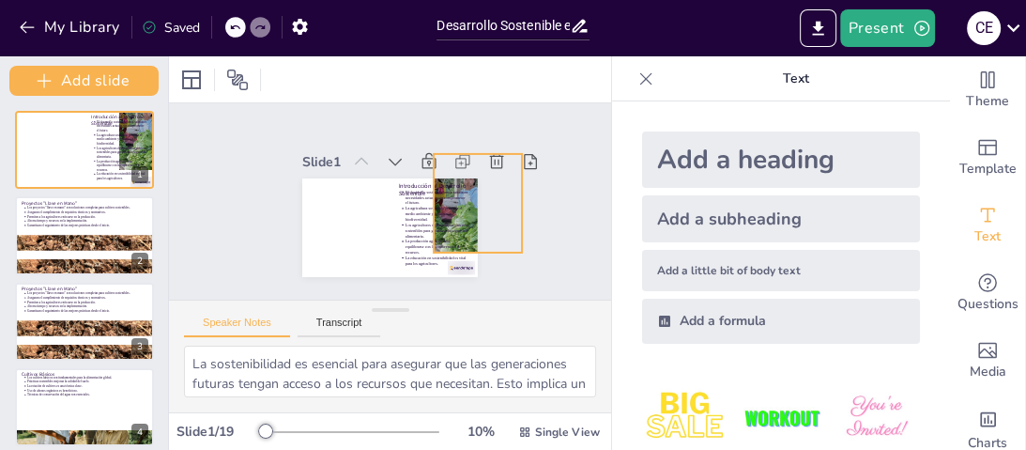
click at [459, 179] on div at bounding box center [473, 229] width 330 height 191
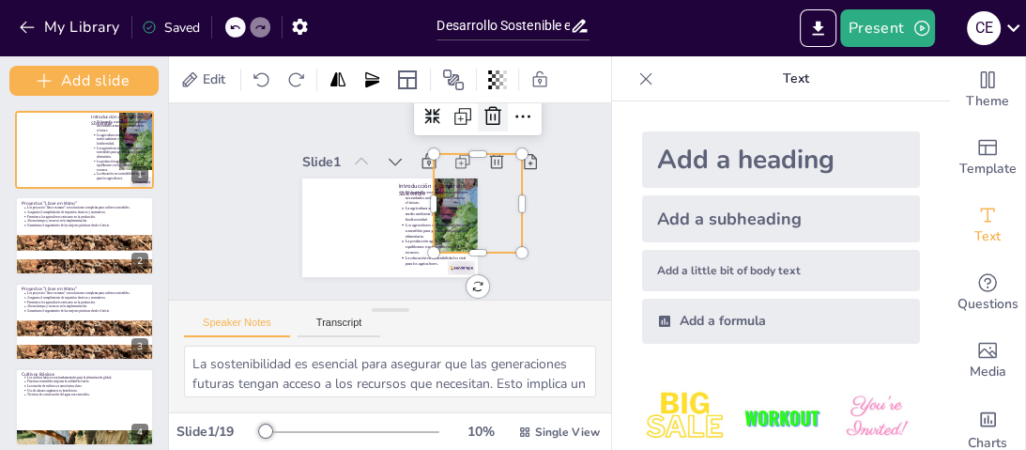
click at [498, 128] on icon at bounding box center [508, 139] width 21 height 22
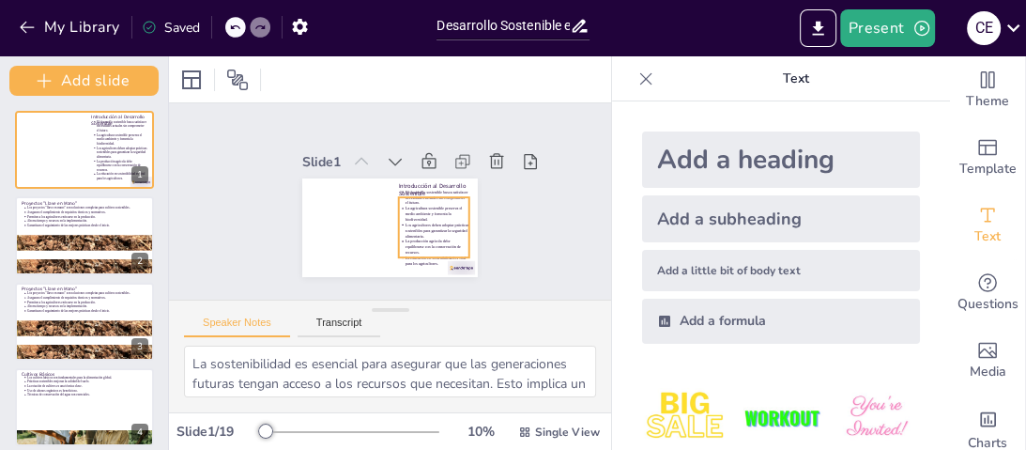
click at [432, 227] on p "Los agricultores deben adoptar prácticas sostenibles para garantizar la segurid…" at bounding box center [416, 250] width 63 height 46
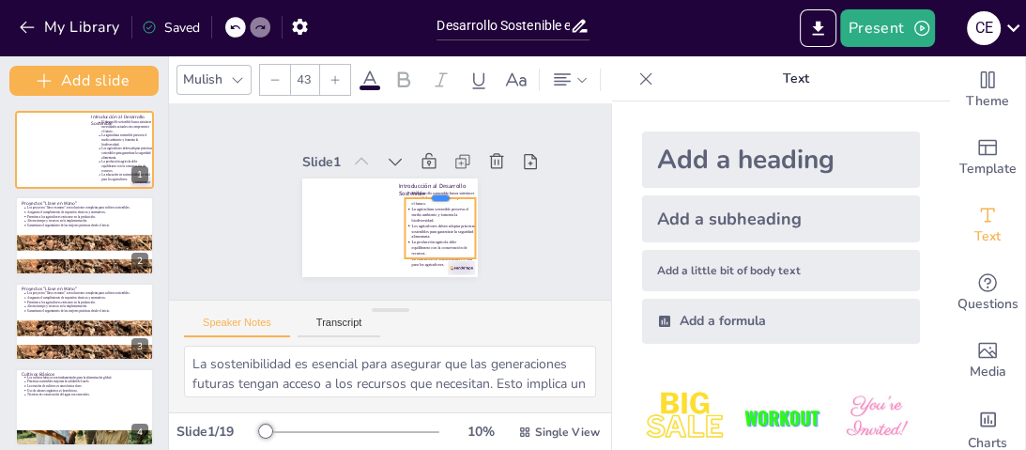
click at [413, 186] on div at bounding box center [395, 149] width 36 height 71
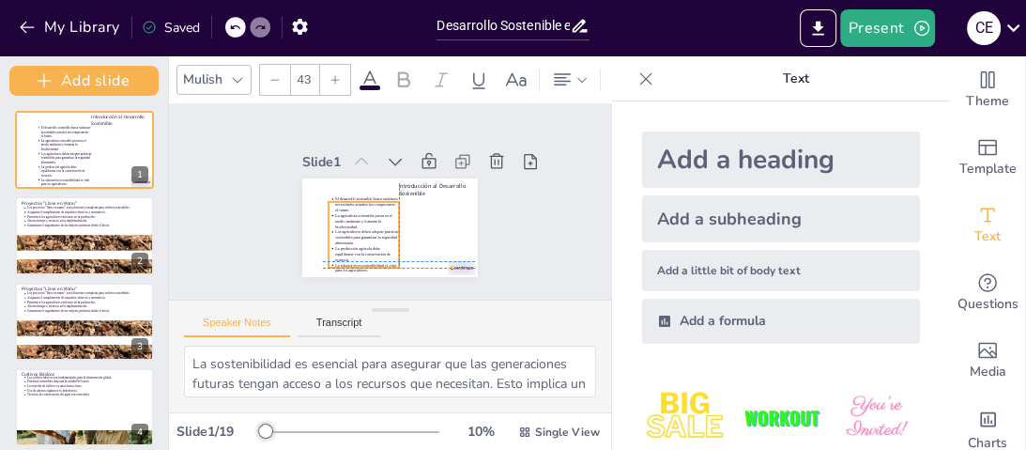
drag, startPoint x: 428, startPoint y: 194, endPoint x: 345, endPoint y: 196, distance: 82.6
click at [345, 196] on p "El desarrollo sostenible busca satisfacer necesidades actuales sin comprometer …" at bounding box center [367, 197] width 66 height 36
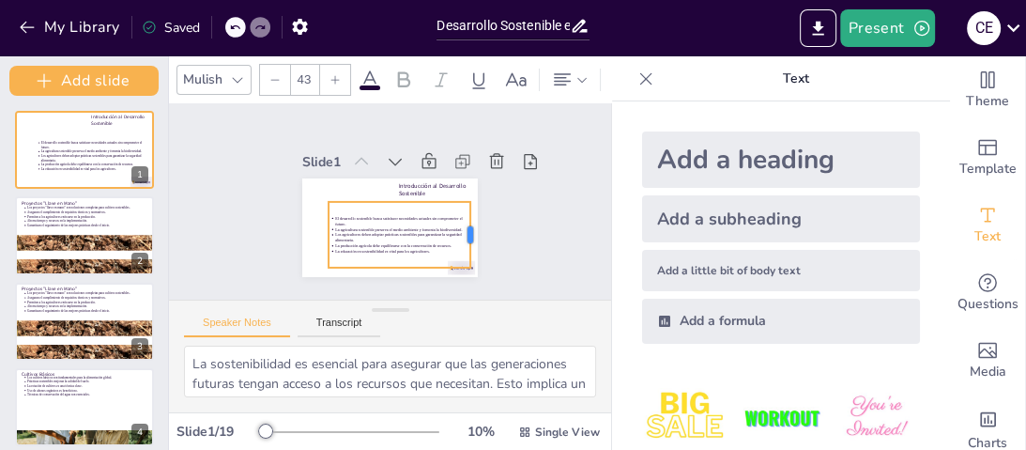
drag, startPoint x: 391, startPoint y: 230, endPoint x: 463, endPoint y: 217, distance: 72.5
click at [463, 242] on div at bounding box center [449, 274] width 46 height 65
click at [511, 218] on div "Slide 1 Introducción al Desarrollo Sostenible El desarrollo sostenible busca sa…" at bounding box center [389, 201] width 317 height 252
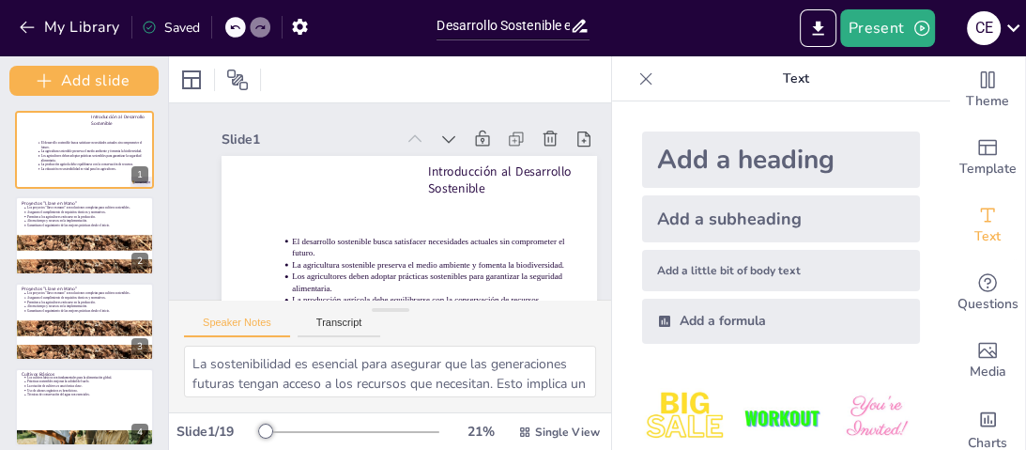
drag, startPoint x: 997, startPoint y: 0, endPoint x: 633, endPoint y: 79, distance: 372.6
click at [640, 79] on icon at bounding box center [646, 78] width 12 height 12
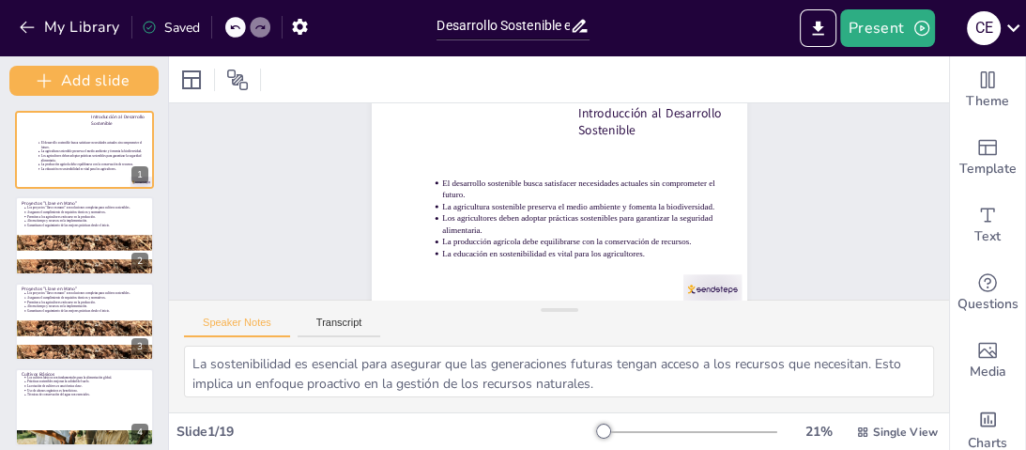
scroll to position [57, 0]
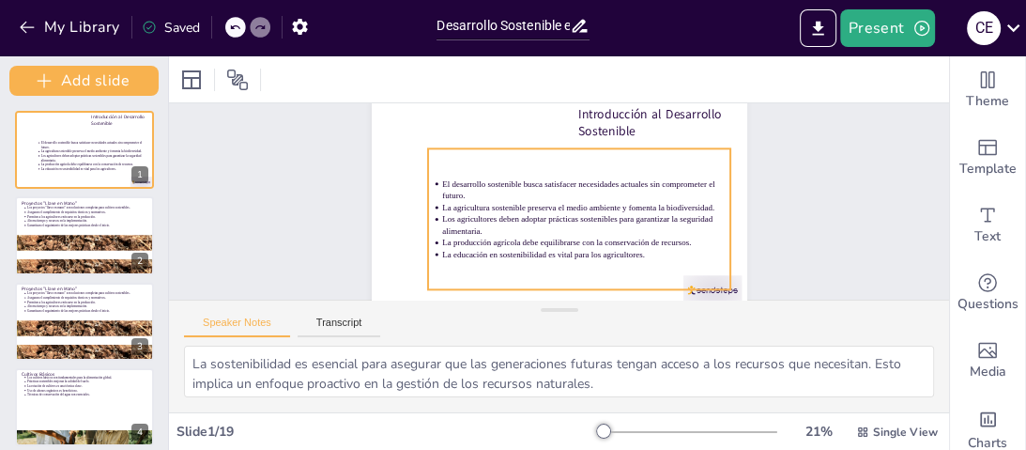
click at [616, 221] on p "Los agricultores deben adoptar prácticas sostenibles para garantizar la segurid…" at bounding box center [571, 235] width 262 height 164
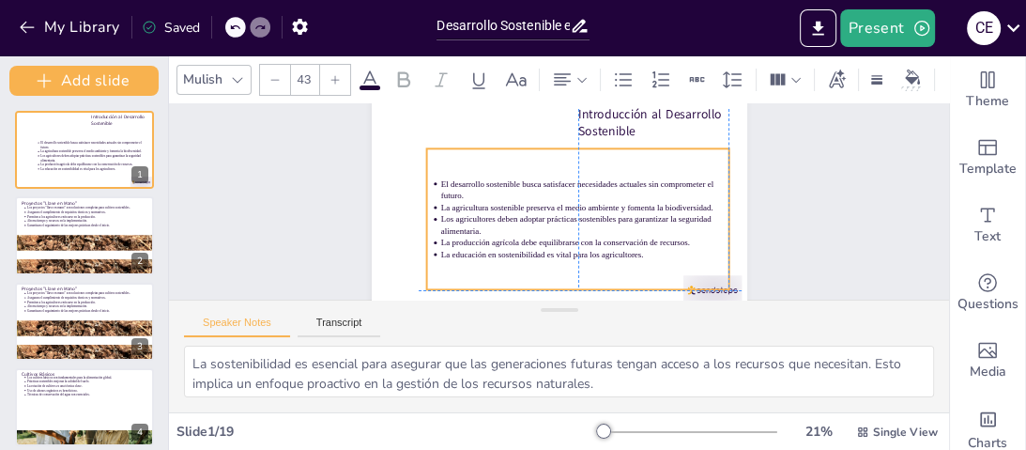
click at [456, 179] on li "El desarrollo sostenible busca satisfacer necesidades actuales sin comprometer …" at bounding box center [587, 204] width 262 height 165
click at [645, 143] on div at bounding box center [621, 213] width 47 height 303
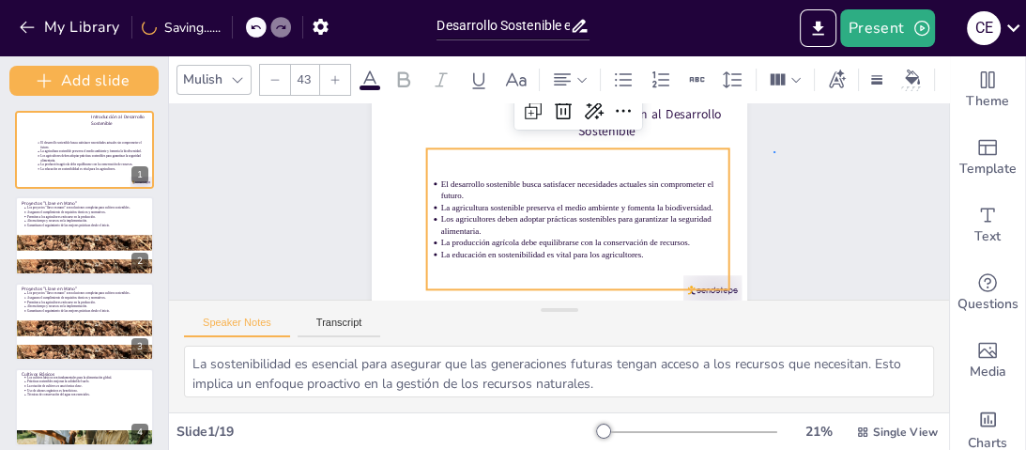
click at [774, 152] on div "Slide 1 Introducción al Desarrollo Sostenible El desarrollo sostenible busca sa…" at bounding box center [566, 178] width 539 height 399
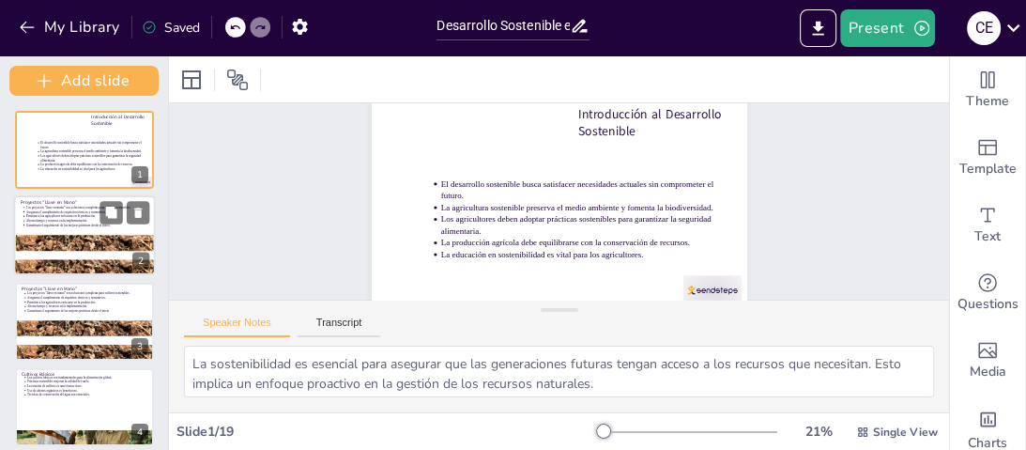
click at [114, 229] on div at bounding box center [85, 235] width 142 height 80
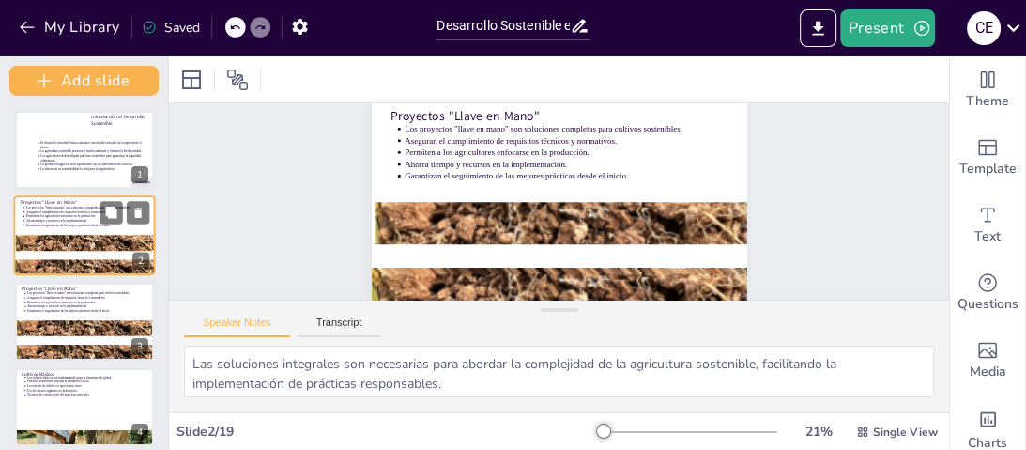
scroll to position [0, 0]
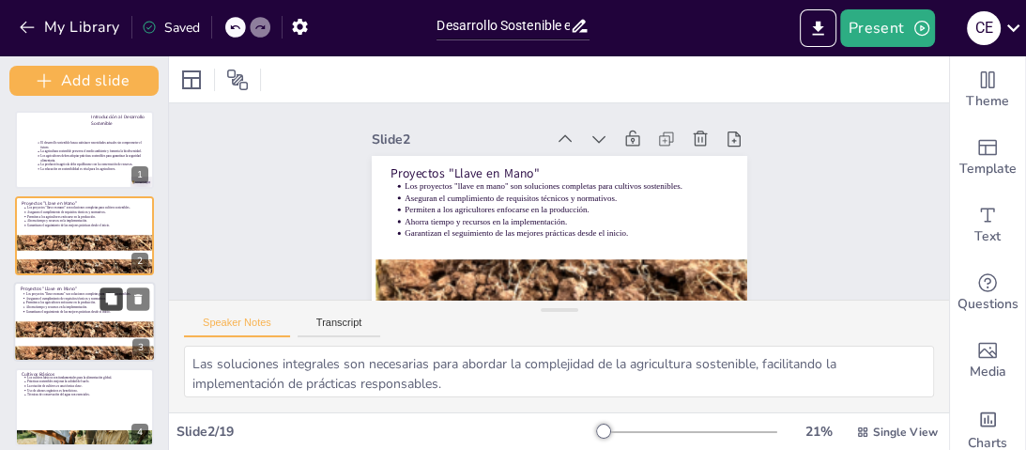
click at [112, 309] on button at bounding box center [110, 298] width 23 height 23
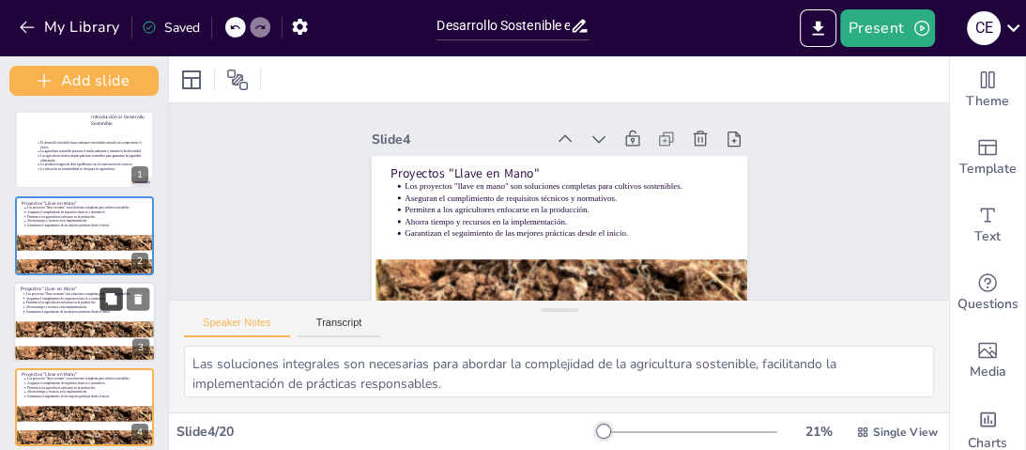
scroll to position [60, 0]
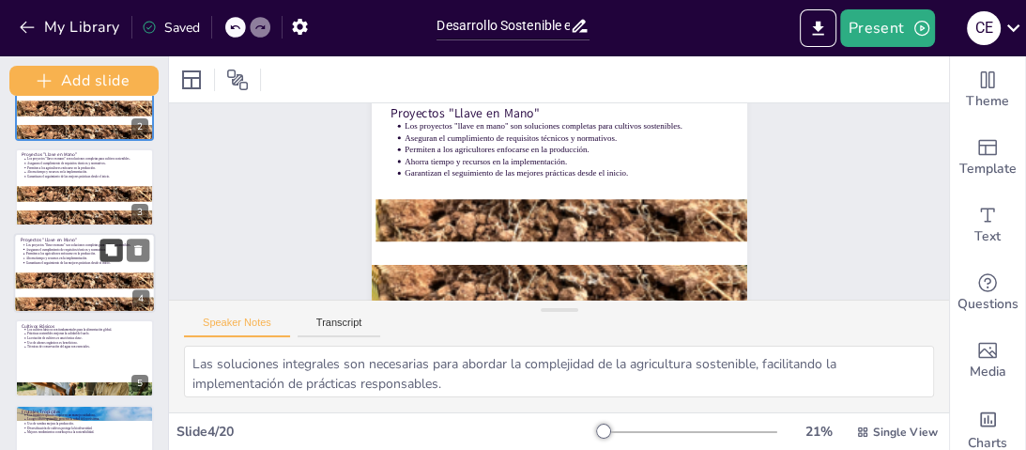
click at [103, 255] on button at bounding box center [110, 249] width 23 height 23
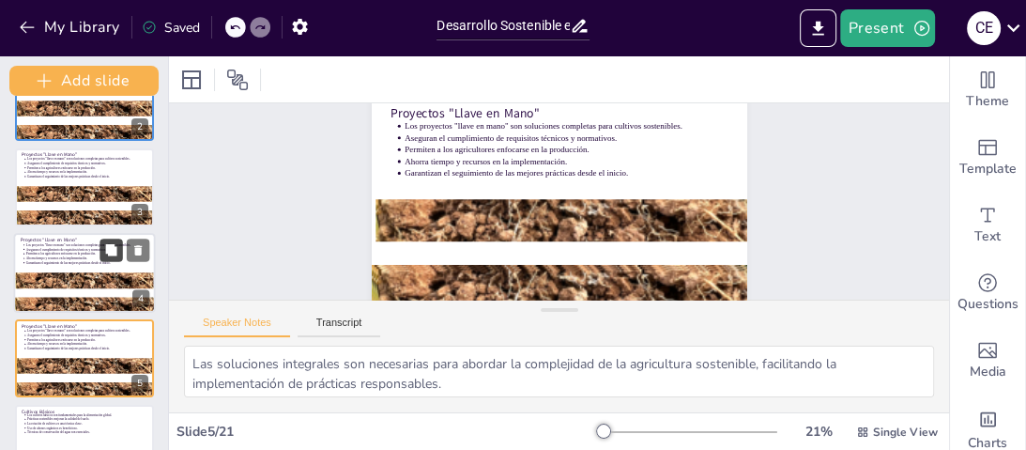
scroll to position [220, 0]
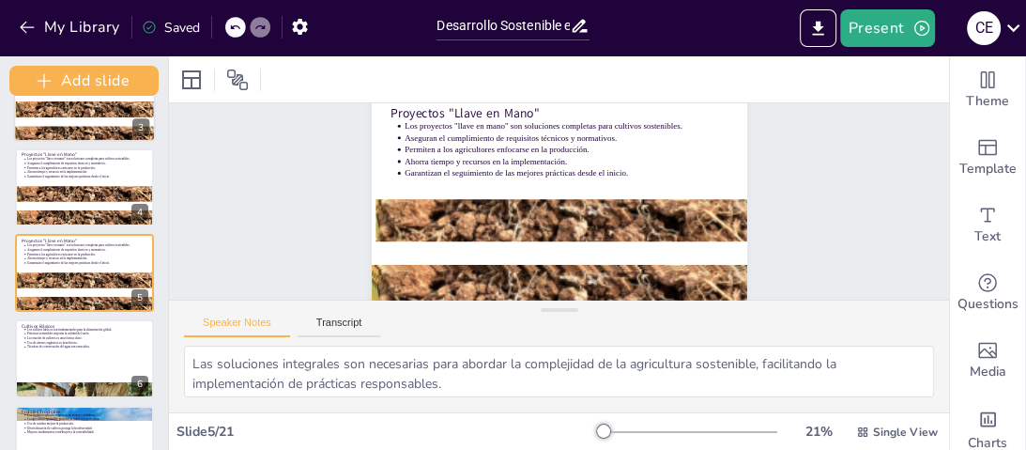
click at [99, 184] on div at bounding box center [84, 187] width 139 height 78
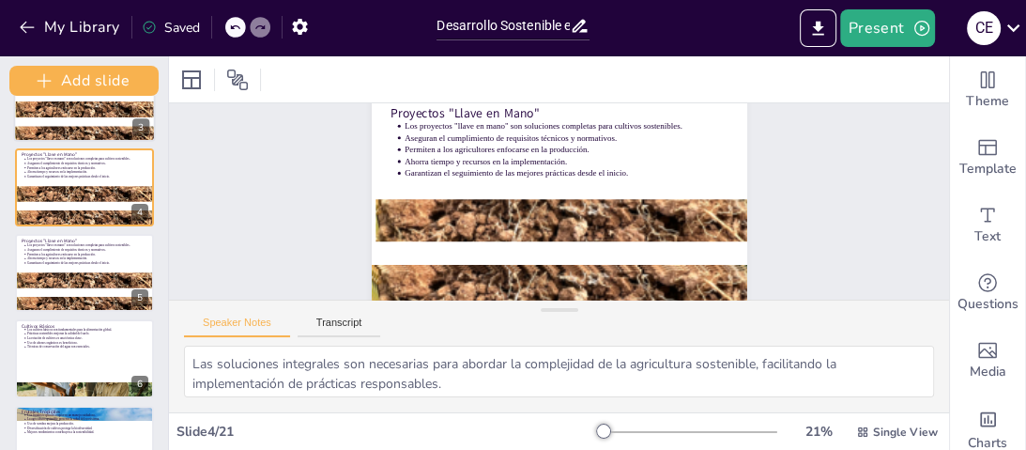
scroll to position [0, 0]
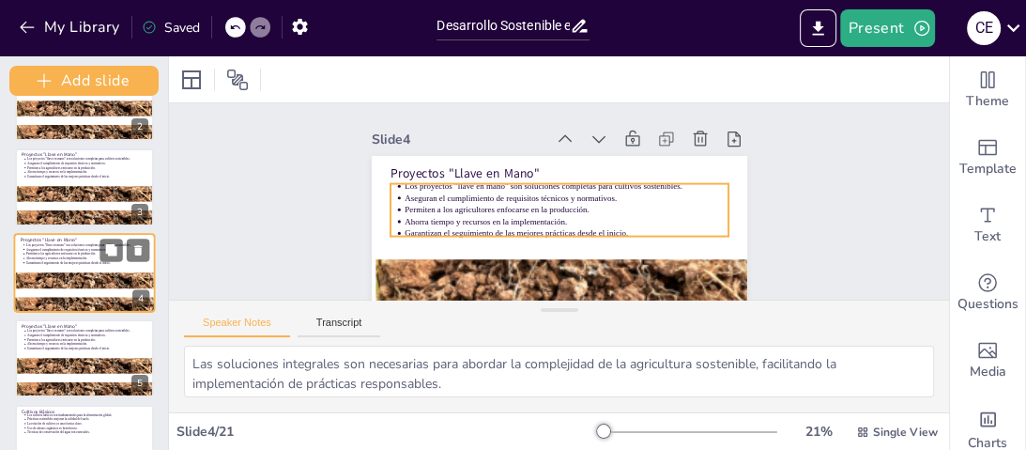
click at [79, 256] on p "Ahorra tiempo y recursos en la implementación." at bounding box center [87, 257] width 122 height 5
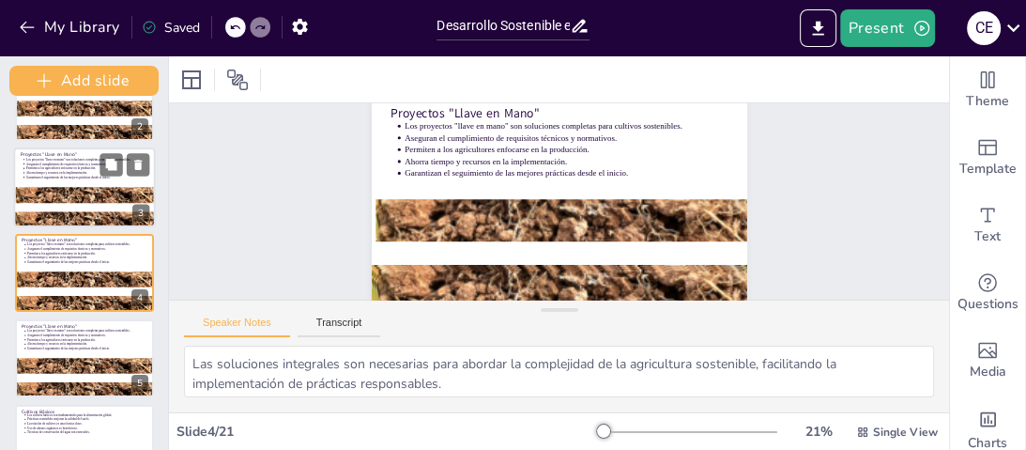
click at [96, 185] on div at bounding box center [86, 193] width 142 height 189
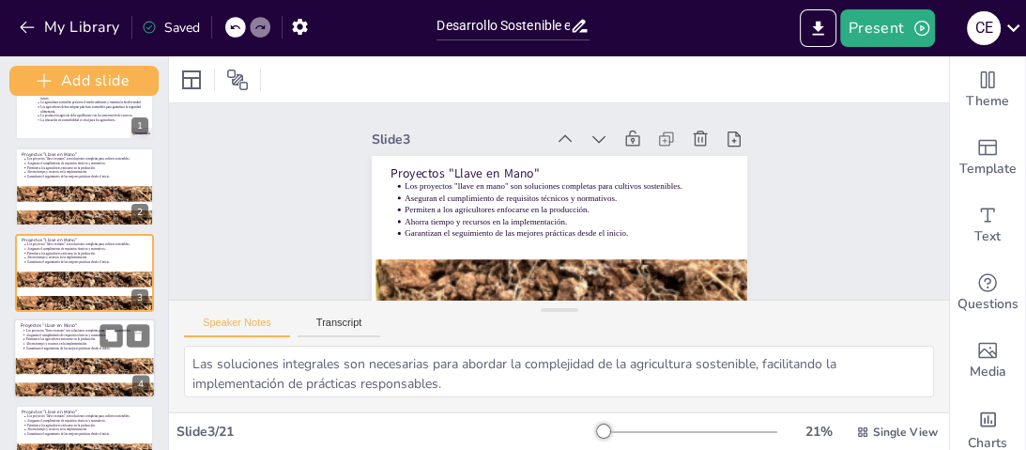
click at [99, 349] on p "Garantizan el seguimiento de las mejores prácticas desde el inicio." at bounding box center [87, 347] width 122 height 5
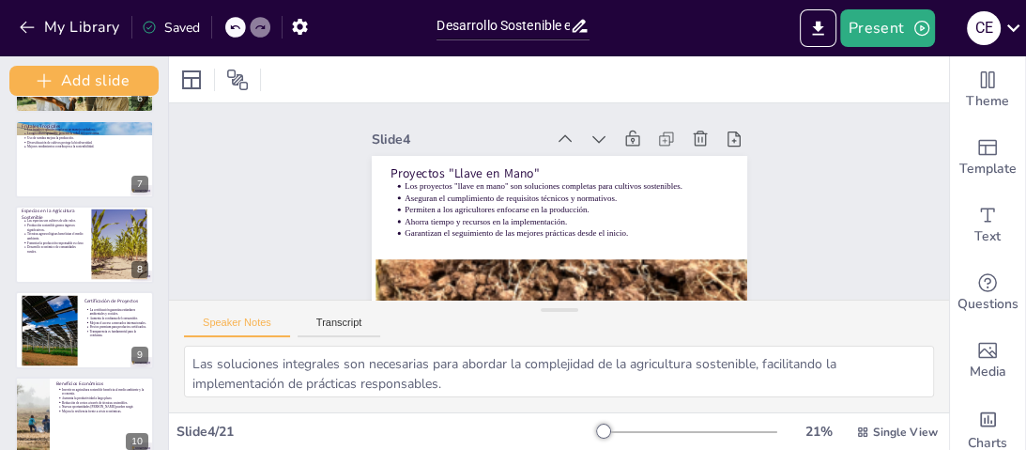
scroll to position [522, 0]
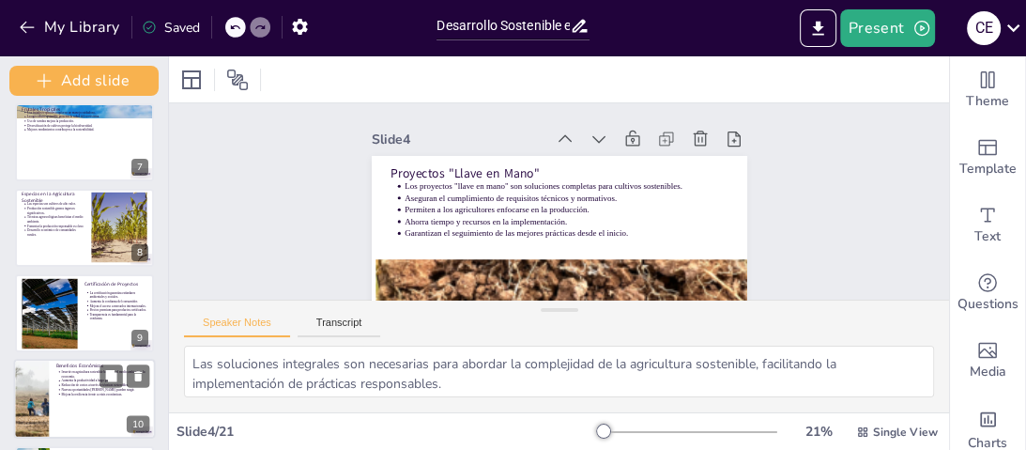
click at [60, 333] on div at bounding box center [49, 313] width 105 height 70
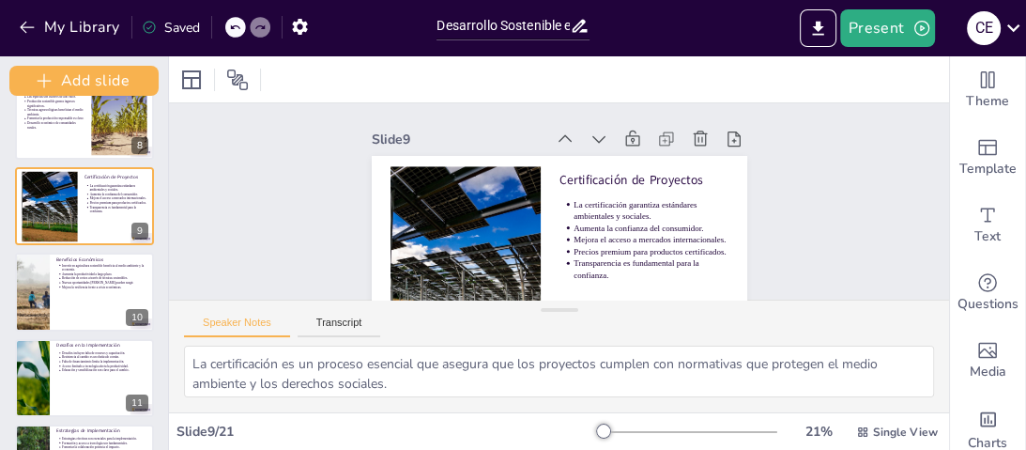
scroll to position [654, 0]
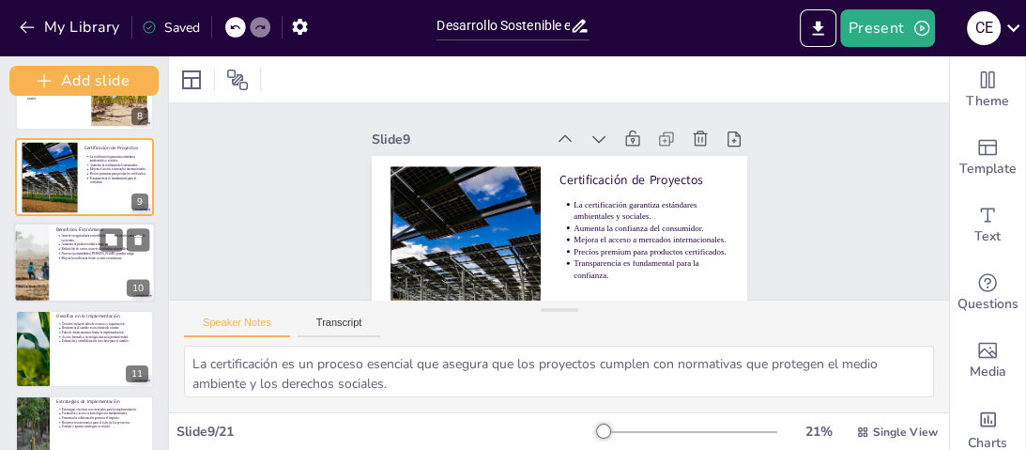
click at [91, 259] on p "Mejora la resiliencia frente a crisis económicas." at bounding box center [105, 257] width 86 height 5
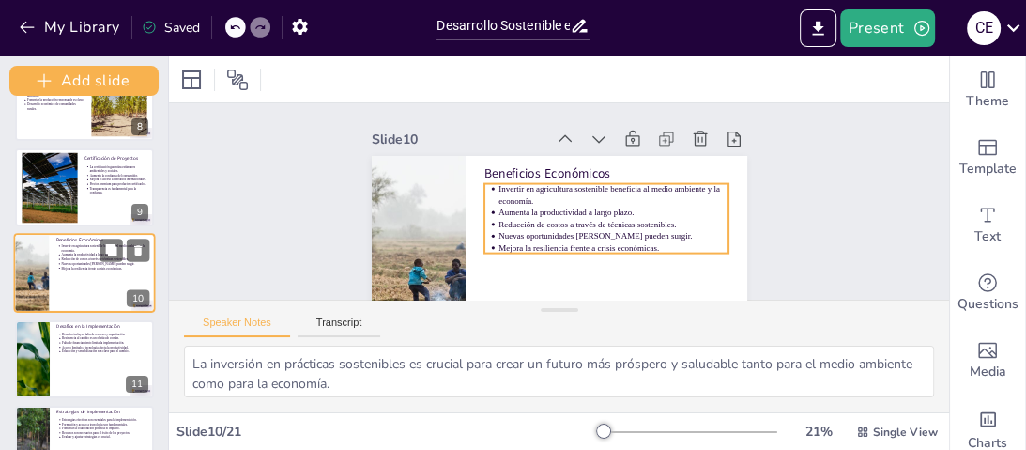
click at [91, 259] on p "Reducción de costos a través de técnicas sostenibles." at bounding box center [105, 259] width 86 height 5
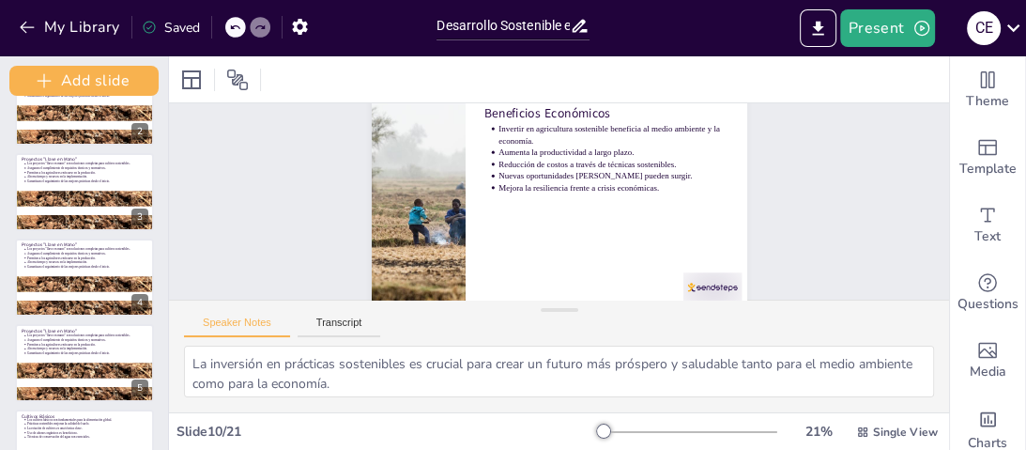
scroll to position [0, 0]
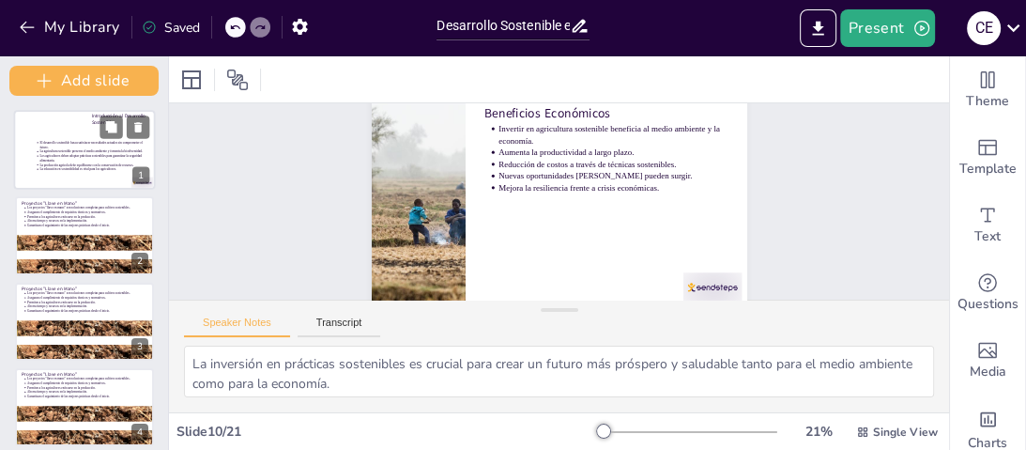
click at [85, 146] on p "El desarrollo sostenible busca satisfacer necesidades actuales sin comprometer …" at bounding box center [93, 144] width 109 height 8
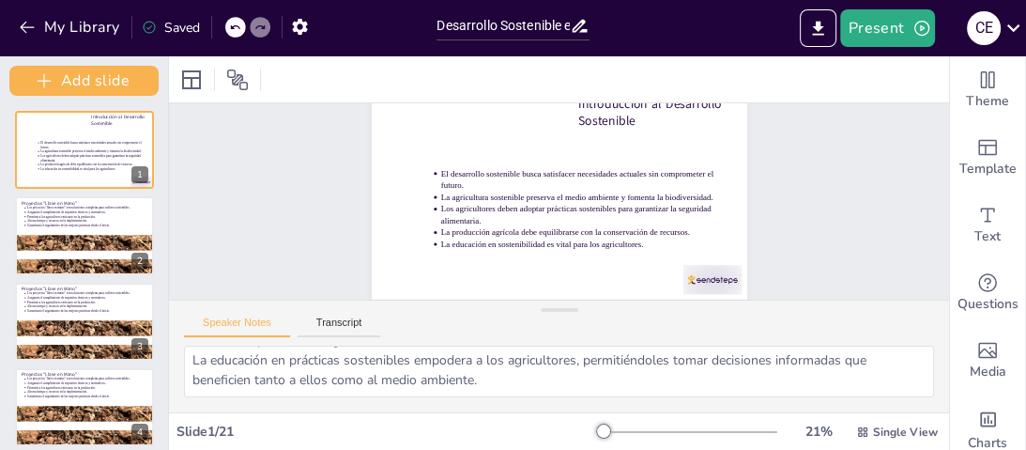
scroll to position [79, 0]
click at [95, 211] on p "Aseguran el cumplimiento de requisitos técnicos y normativos." at bounding box center [87, 211] width 122 height 5
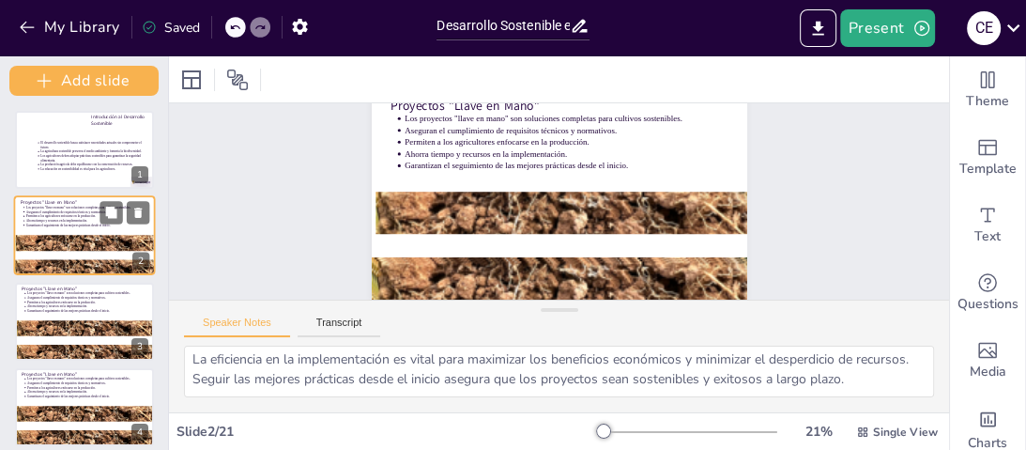
scroll to position [142, 0]
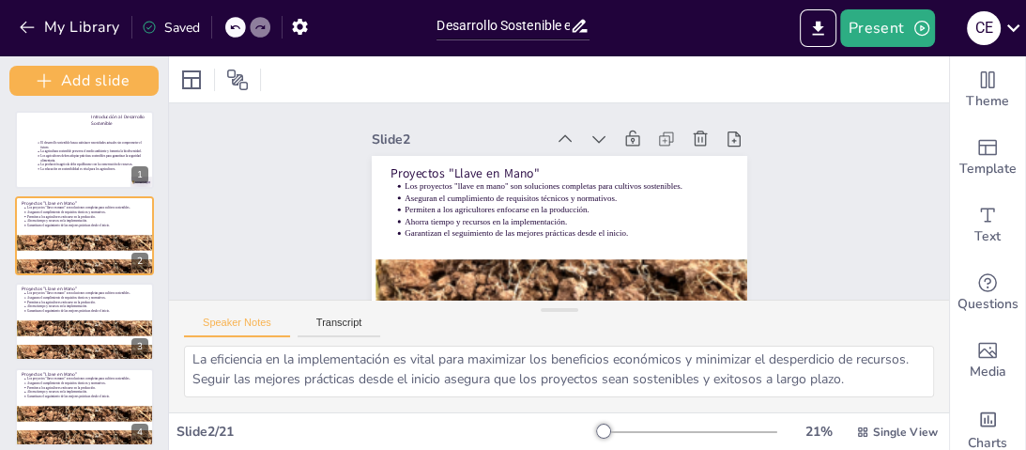
click at [287, 400] on div "Las soluciones integrales son necesarias para abordar la complejidad de la agri…" at bounding box center [559, 378] width 780 height 67
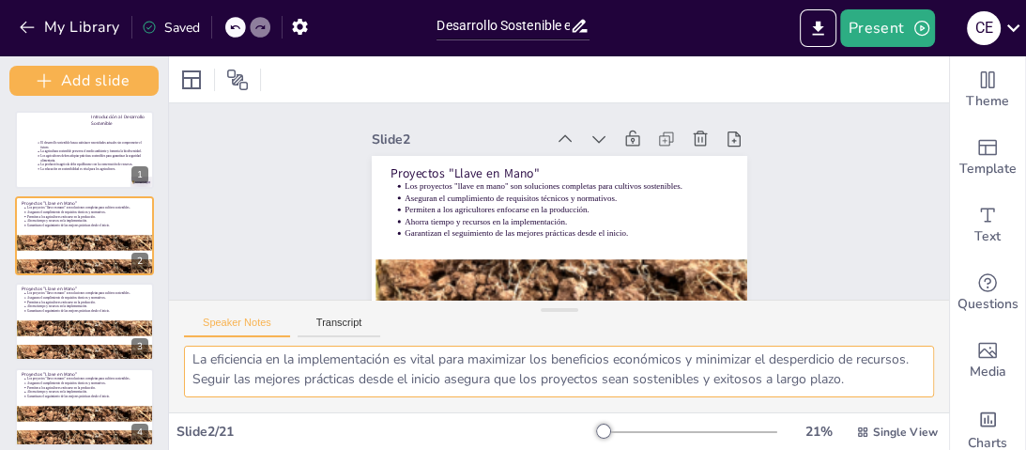
click at [298, 375] on textarea "Las soluciones integrales son necesarias para abordar la complejidad de la agri…" at bounding box center [559, 371] width 750 height 52
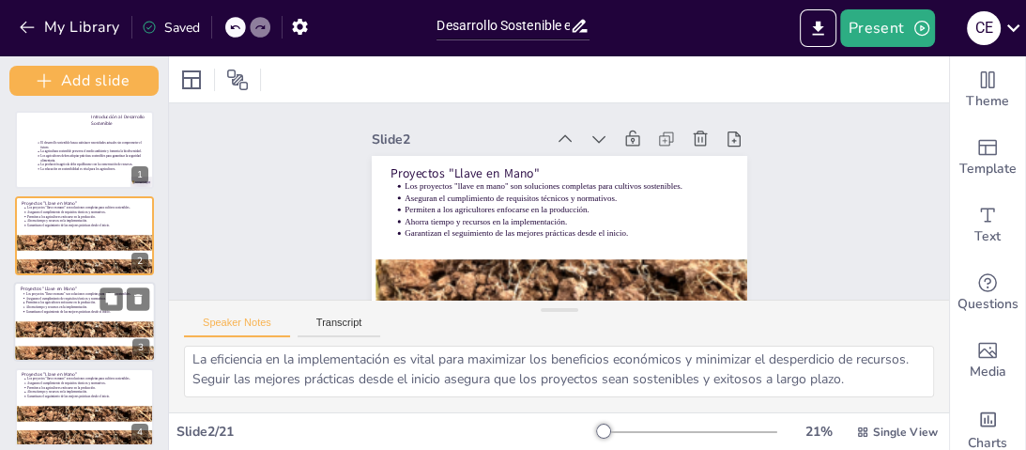
click at [91, 343] on div at bounding box center [85, 322] width 142 height 80
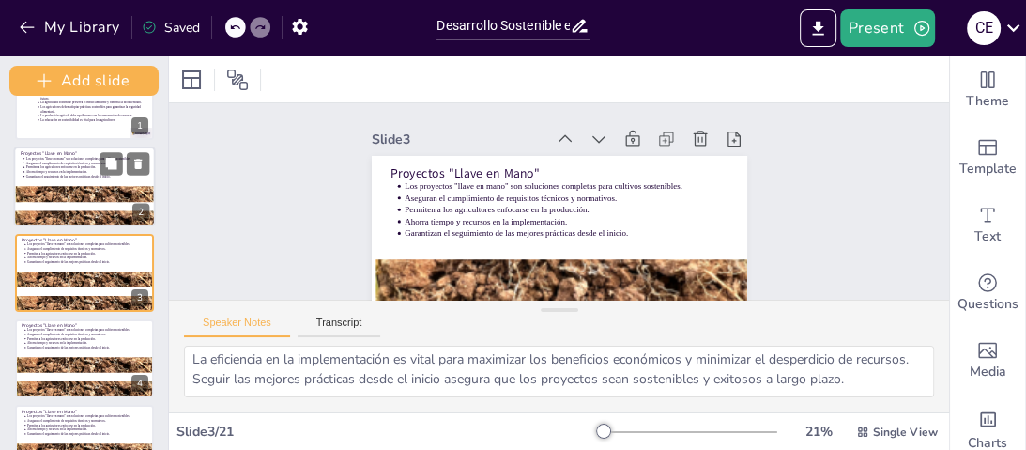
click at [68, 202] on div at bounding box center [86, 193] width 142 height 189
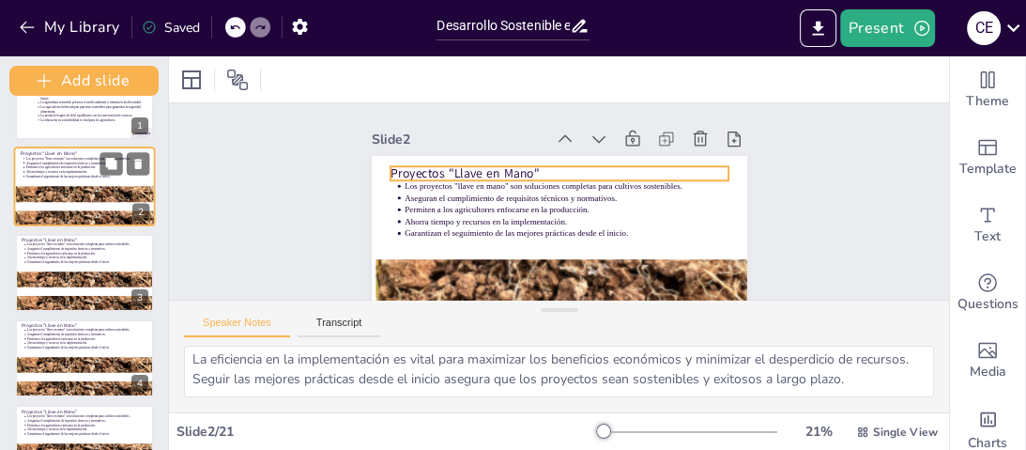
scroll to position [0, 0]
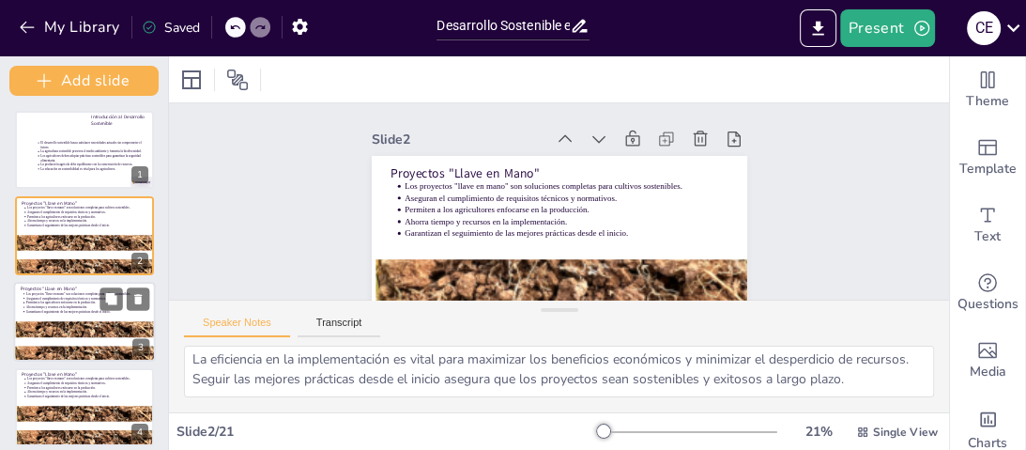
click at [75, 297] on p "Aseguran el cumplimiento de requisitos técnicos y normativos." at bounding box center [87, 297] width 122 height 5
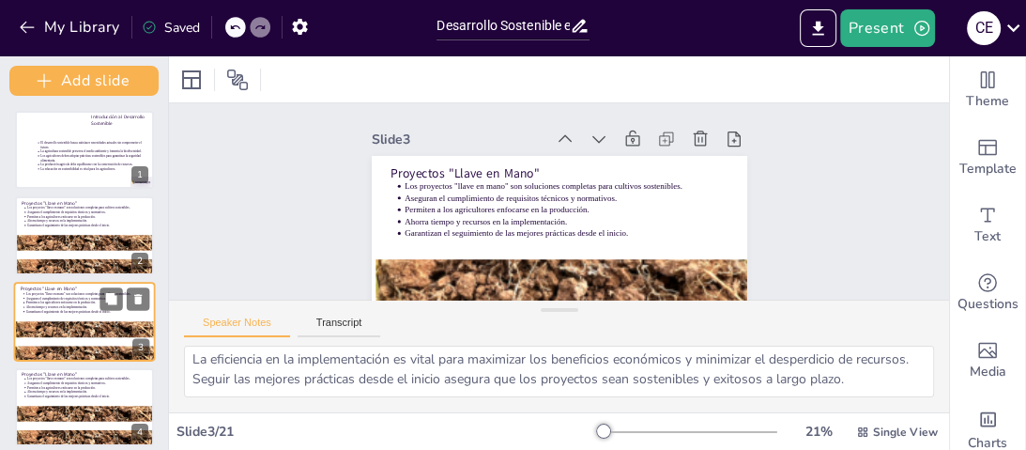
scroll to position [49, 0]
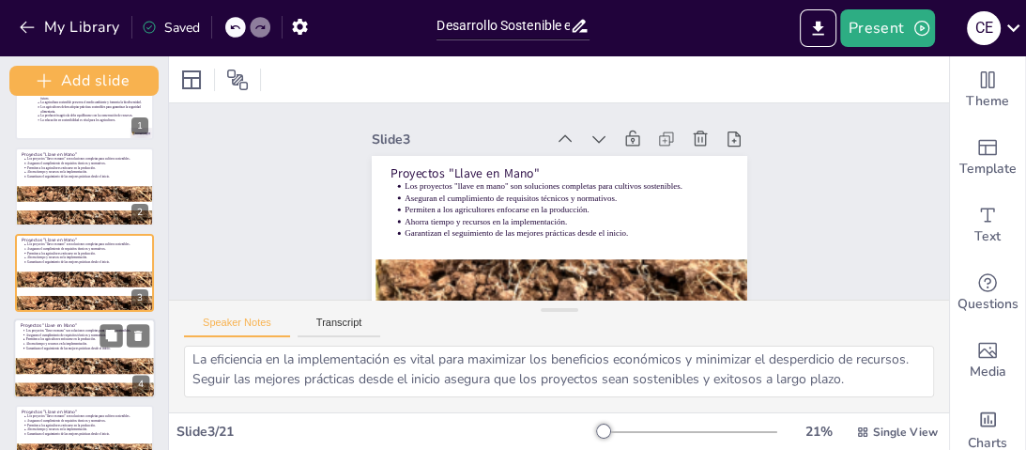
click at [74, 350] on div at bounding box center [85, 358] width 142 height 80
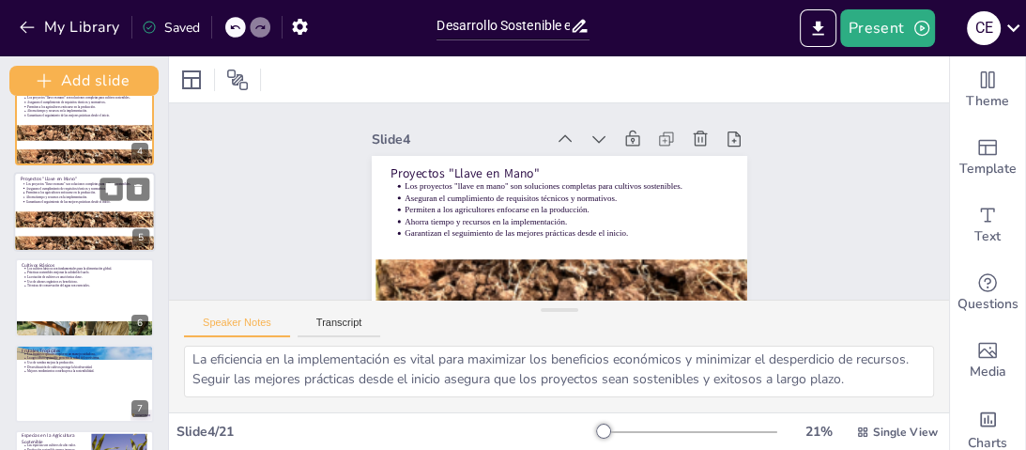
click at [92, 213] on div at bounding box center [86, 219] width 142 height 189
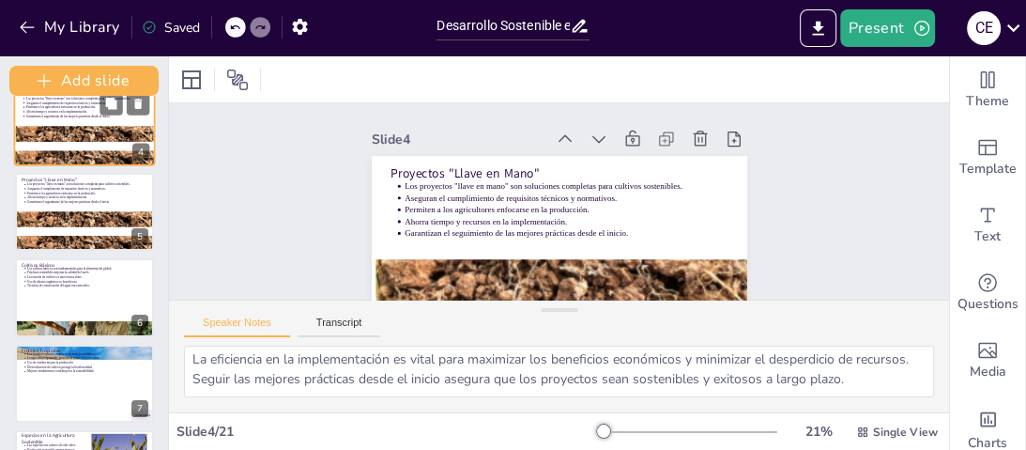
scroll to position [220, 0]
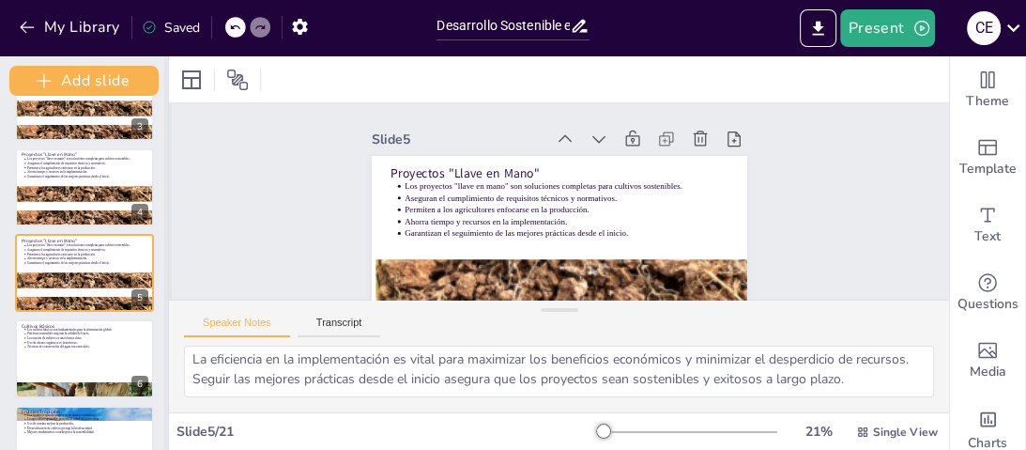
click at [164, 169] on div at bounding box center [168, 252] width 8 height 393
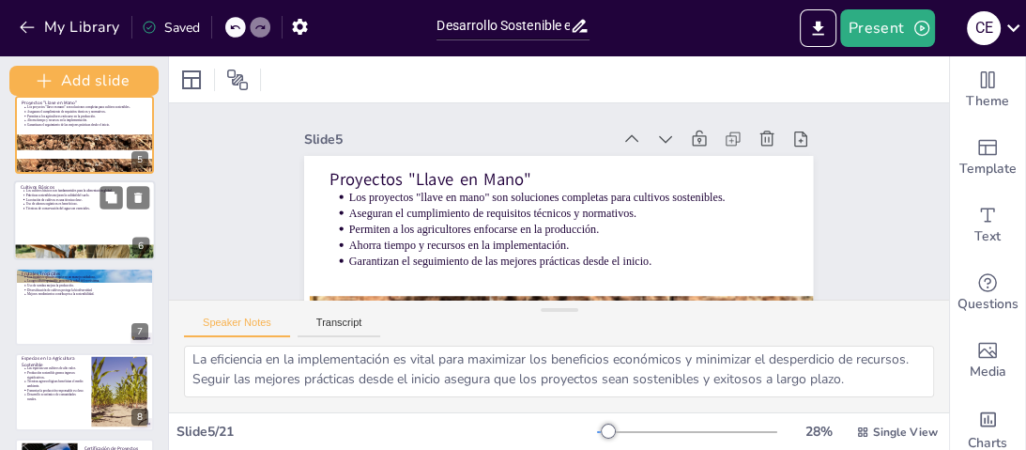
click at [93, 214] on div at bounding box center [85, 220] width 142 height 80
type textarea "La alimentación global depende de la producción sostenible de cultivos básicos,…"
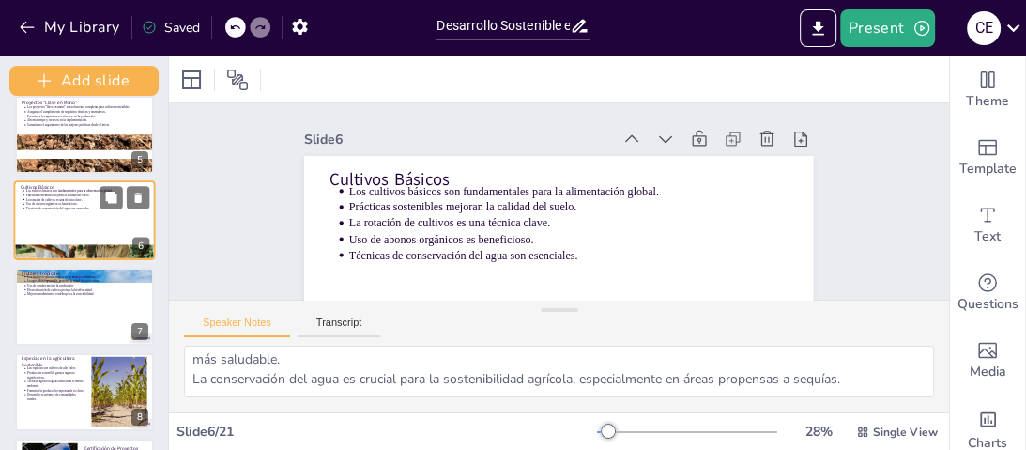
scroll to position [122, 0]
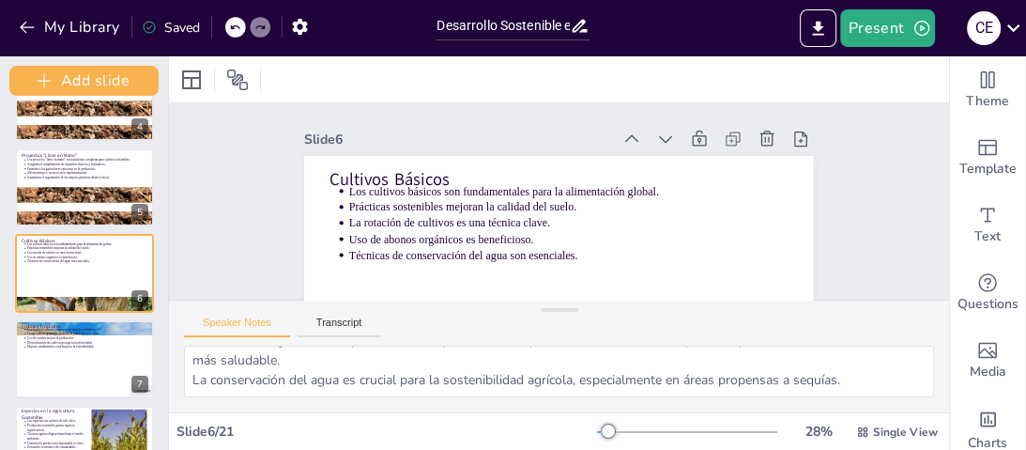
click at [281, 400] on div "La alimentación global depende de la producción sostenible de cultivos básicos,…" at bounding box center [559, 378] width 780 height 67
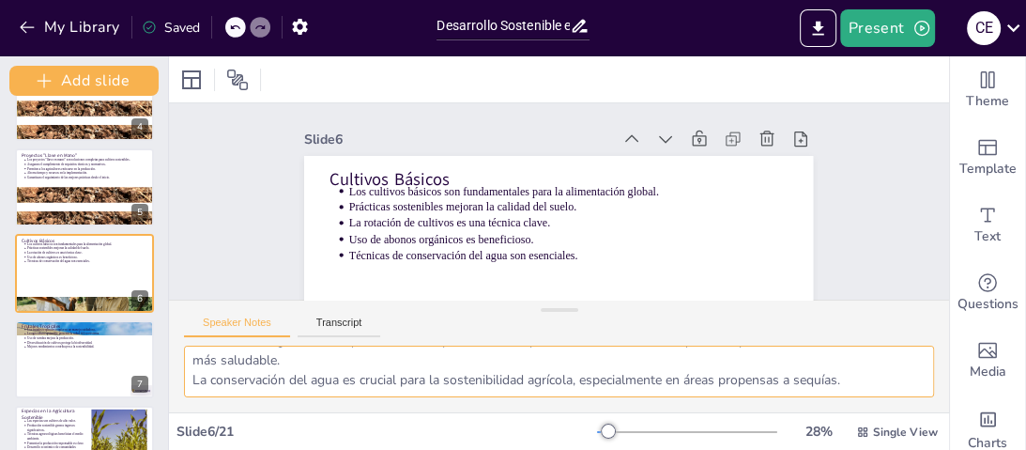
click at [234, 373] on textarea "La alimentación global depende de la producción sostenible de cultivos básicos,…" at bounding box center [559, 371] width 750 height 52
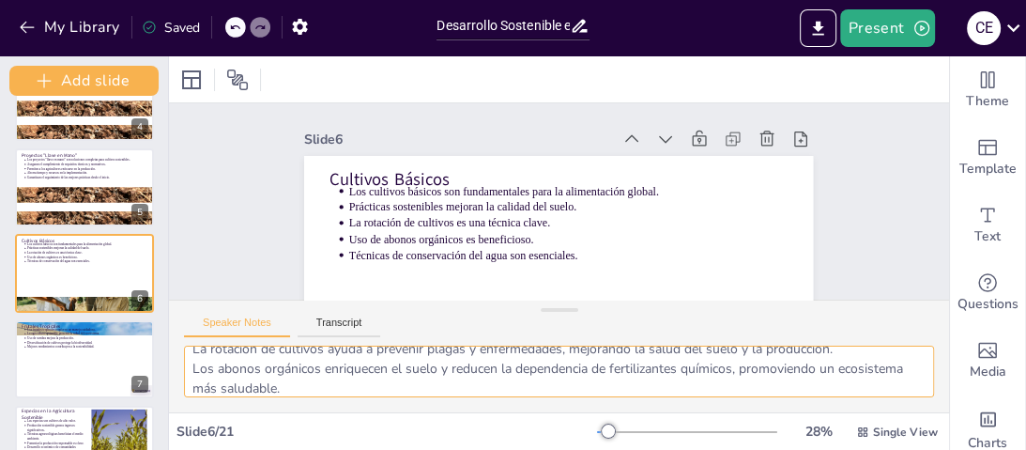
scroll to position [114, 0]
